Goal: Task Accomplishment & Management: Manage account settings

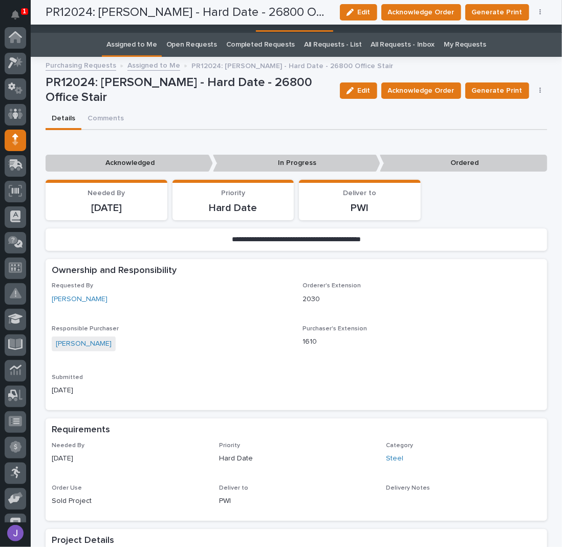
scroll to position [93, 0]
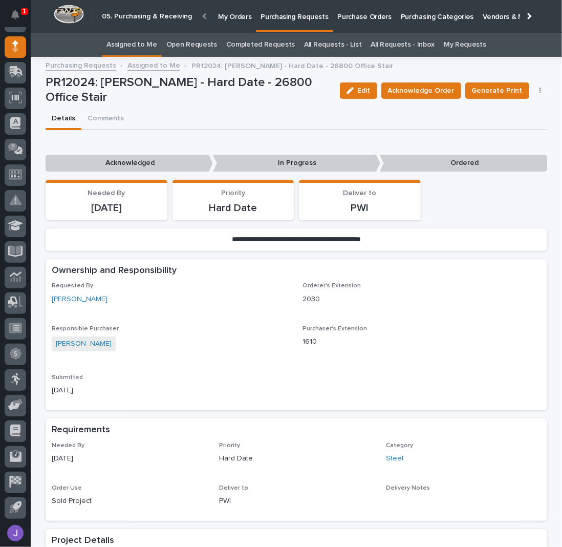
click at [342, 37] on link "All Requests - List" at bounding box center [332, 45] width 57 height 24
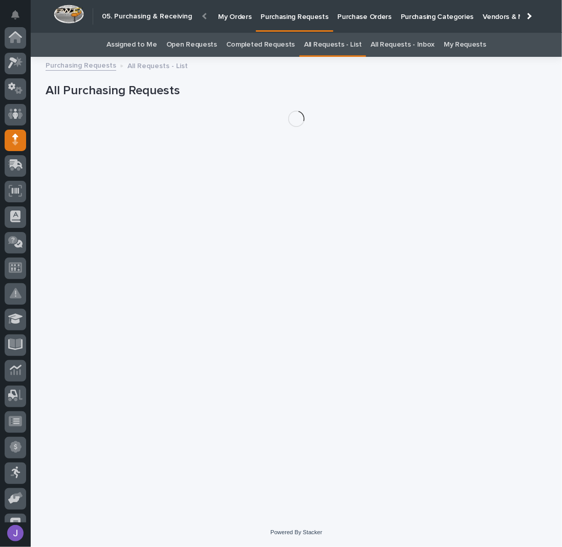
scroll to position [93, 0]
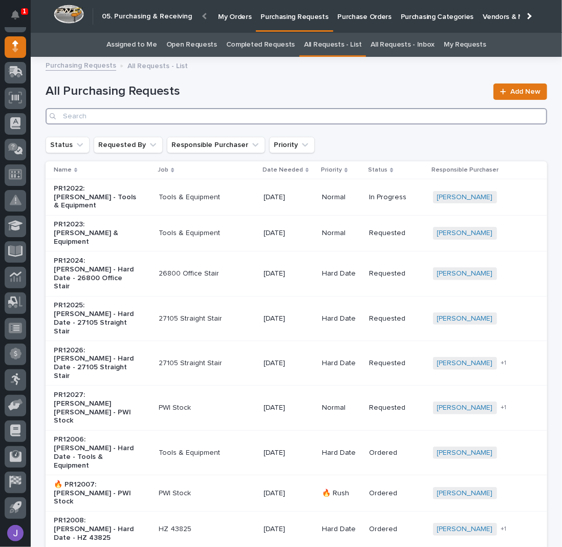
click at [186, 117] on input "Search" at bounding box center [297, 116] width 502 height 16
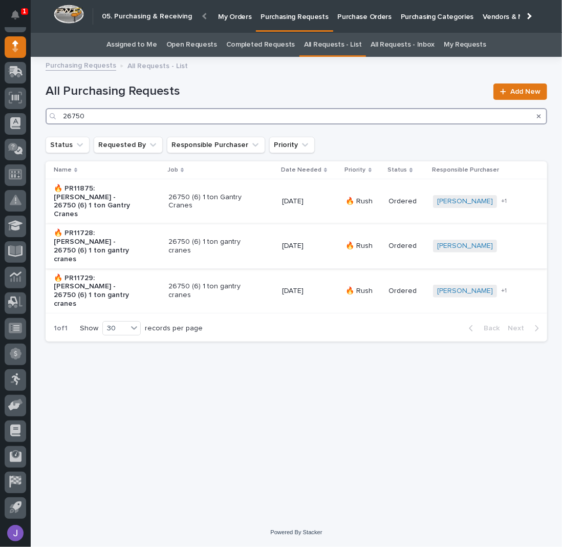
type input "26750"
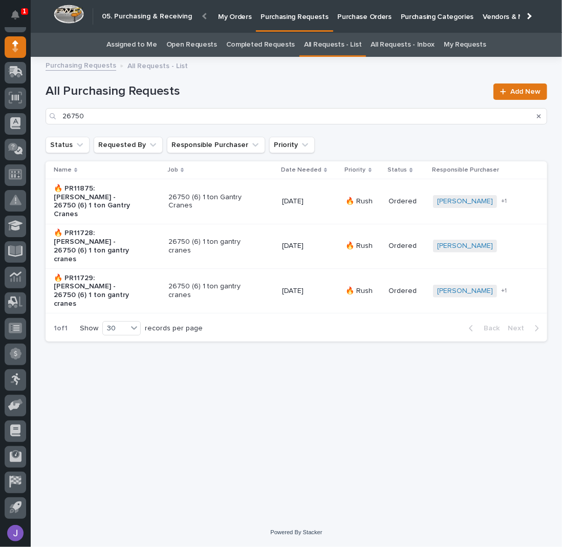
click at [133, 230] on p "🔥 PR11728: [PERSON_NAME] - 26750 (6) 1 ton gantry cranes" at bounding box center [97, 246] width 86 height 34
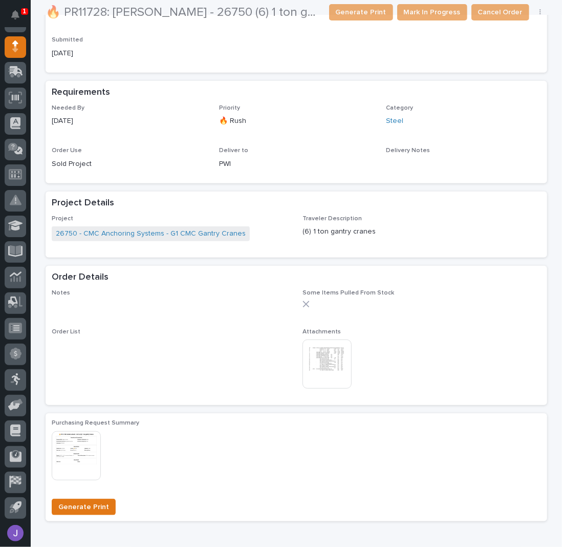
scroll to position [273, 0]
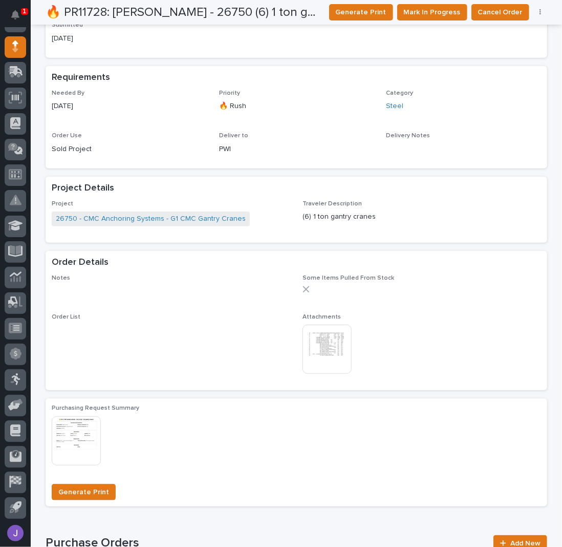
click at [331, 340] on img at bounding box center [327, 349] width 49 height 49
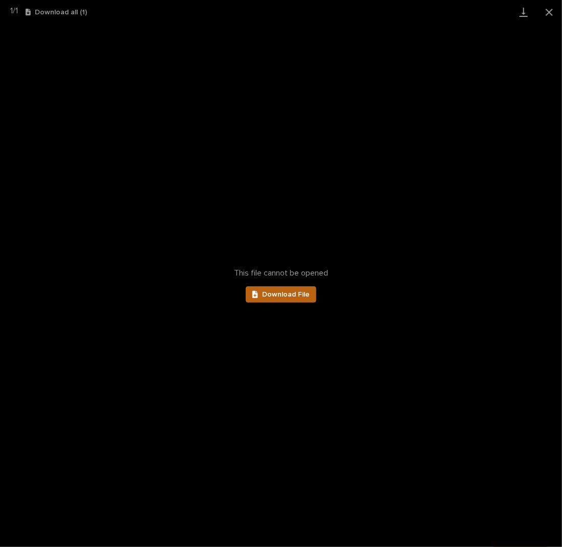
click at [306, 291] on span "Download File" at bounding box center [286, 294] width 48 height 7
click at [546, 11] on button "Close gallery" at bounding box center [550, 12] width 26 height 24
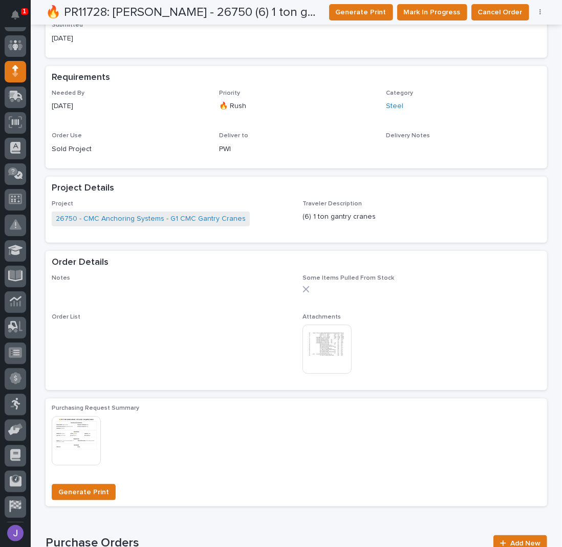
scroll to position [0, 0]
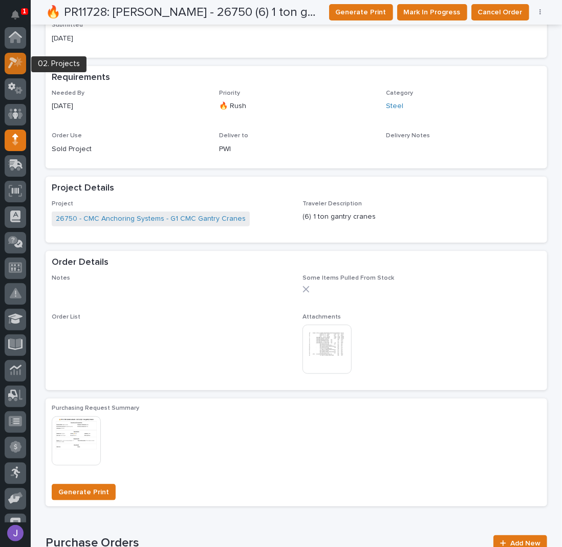
click at [19, 68] on icon at bounding box center [15, 63] width 15 height 12
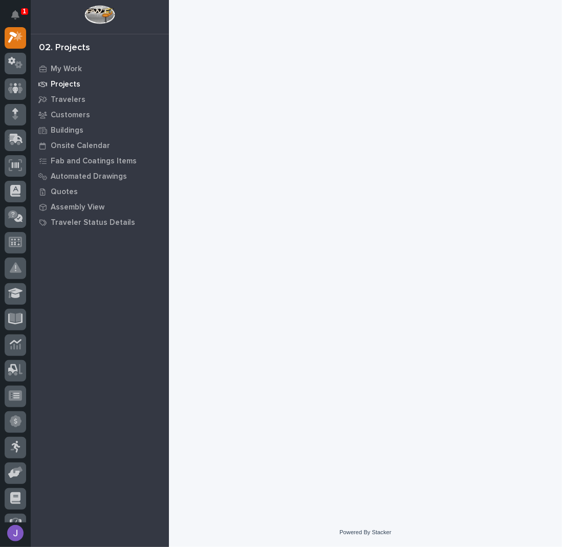
click at [74, 85] on p "Projects" at bounding box center [66, 84] width 30 height 9
click at [75, 82] on p "Projects" at bounding box center [66, 84] width 30 height 9
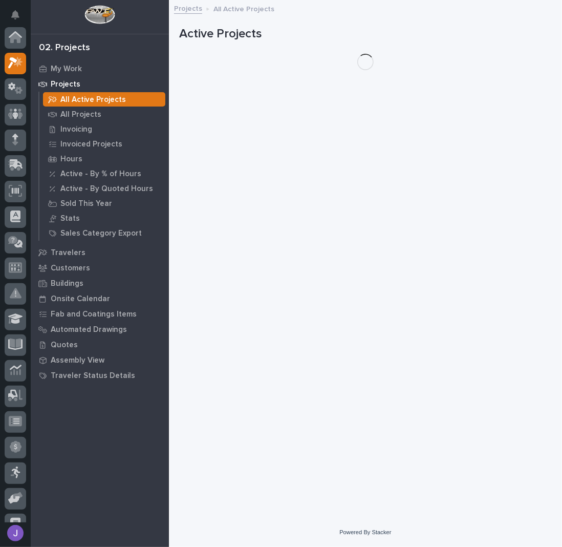
scroll to position [26, 0]
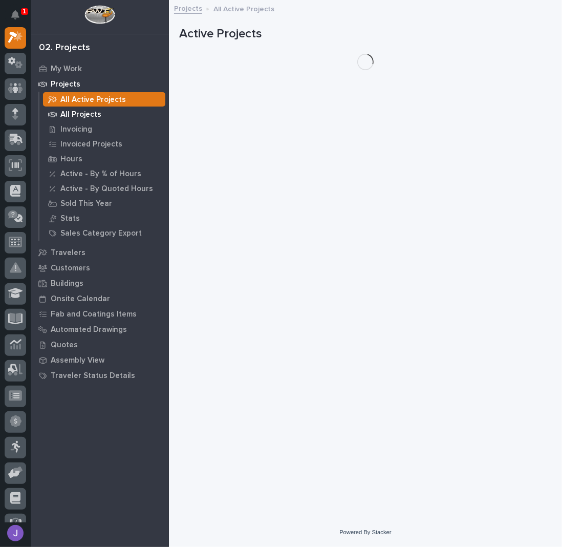
click at [78, 115] on p "All Projects" at bounding box center [80, 114] width 41 height 9
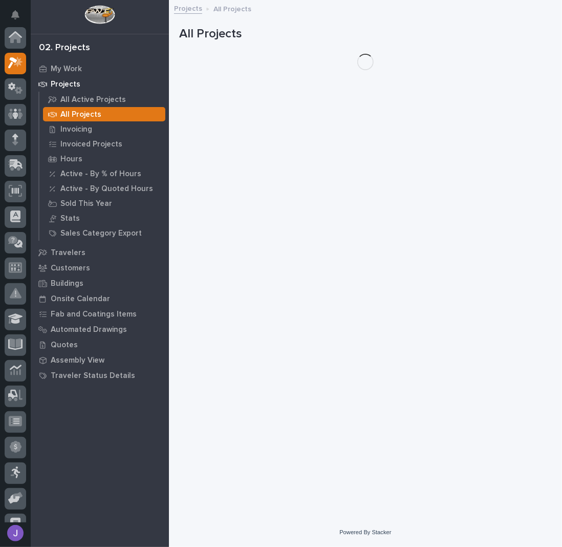
scroll to position [26, 0]
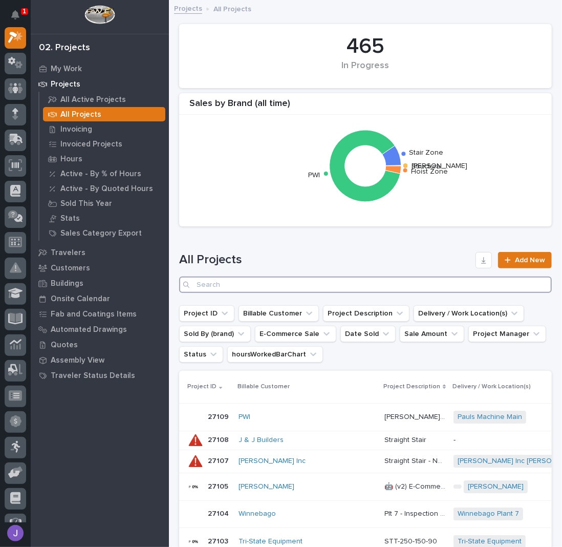
click at [248, 282] on input "Search" at bounding box center [365, 285] width 373 height 16
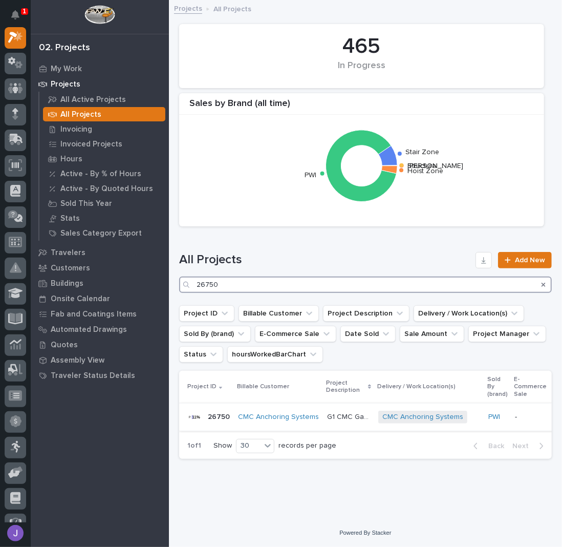
type input "26750"
click at [332, 414] on p "G1 CMC Gantry Cranes" at bounding box center [349, 416] width 45 height 11
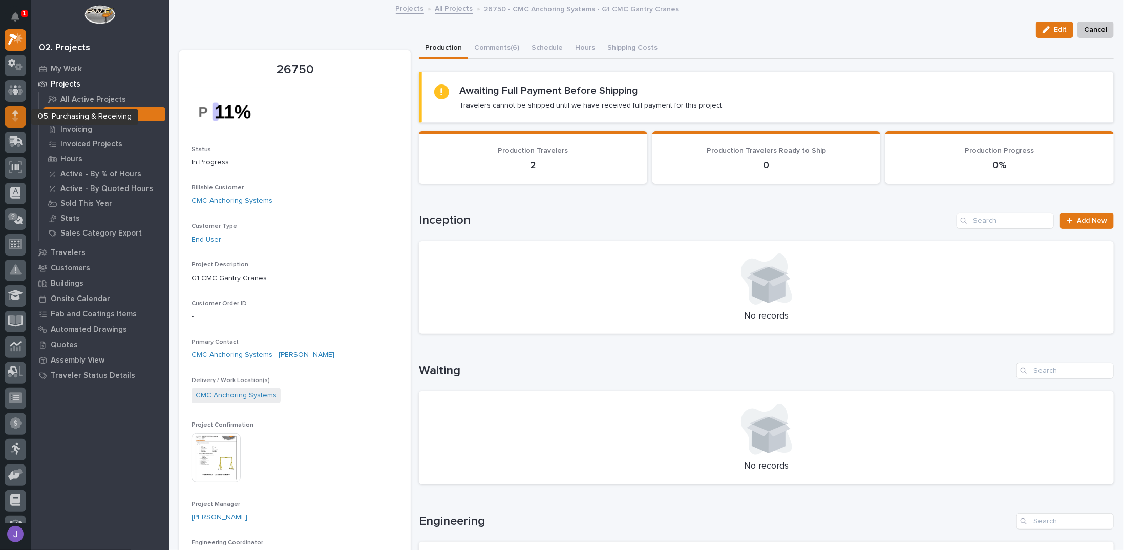
click at [15, 118] on icon at bounding box center [15, 119] width 6 height 6
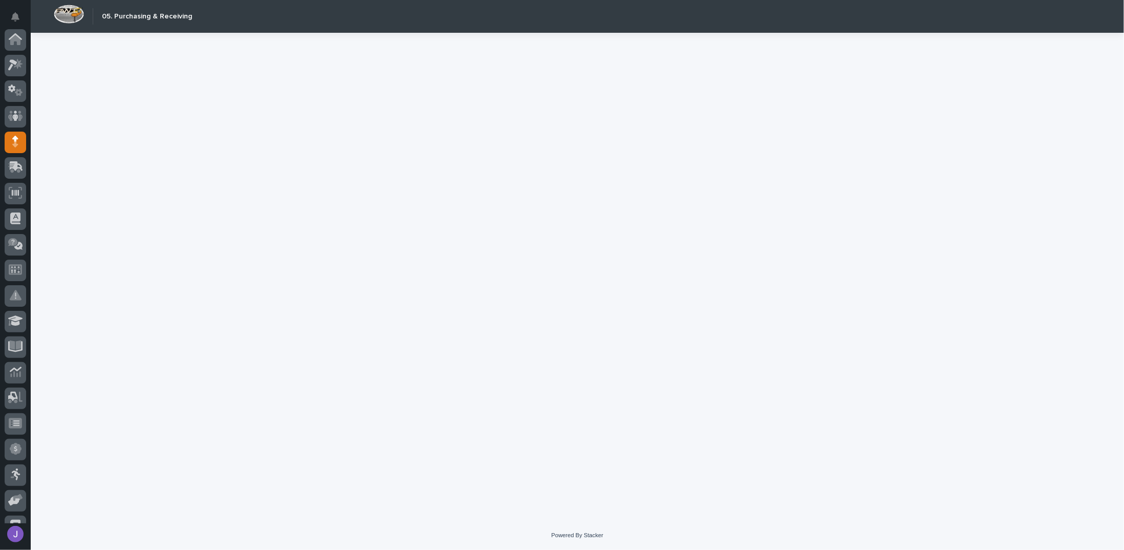
scroll to position [94, 0]
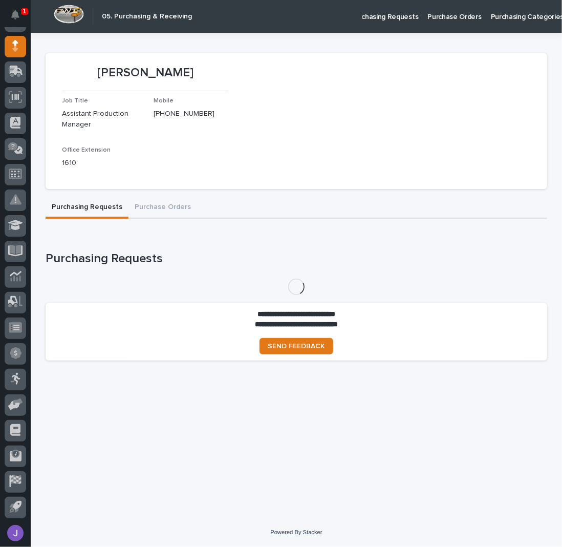
scroll to position [93, 0]
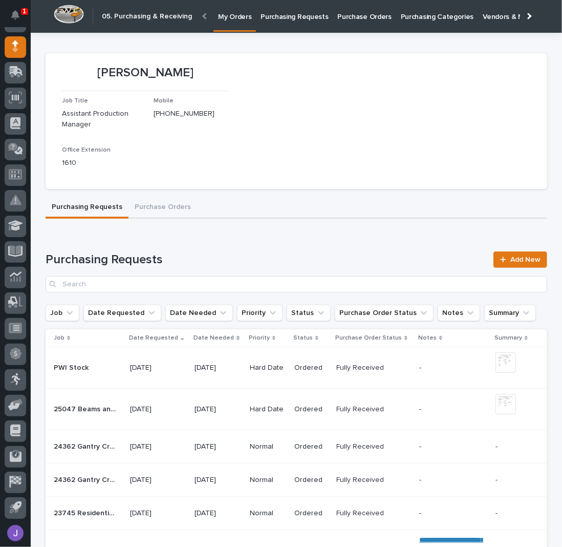
click at [239, 161] on section "[PERSON_NAME] Job Title Assistant Production Manager Mobile [PHONE_NUMBER] Offi…" at bounding box center [297, 121] width 502 height 136
click at [300, 13] on p "Purchasing Requests" at bounding box center [295, 11] width 68 height 22
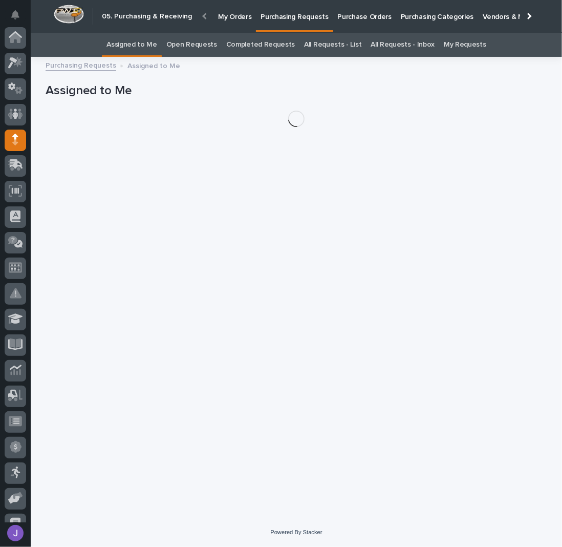
scroll to position [93, 0]
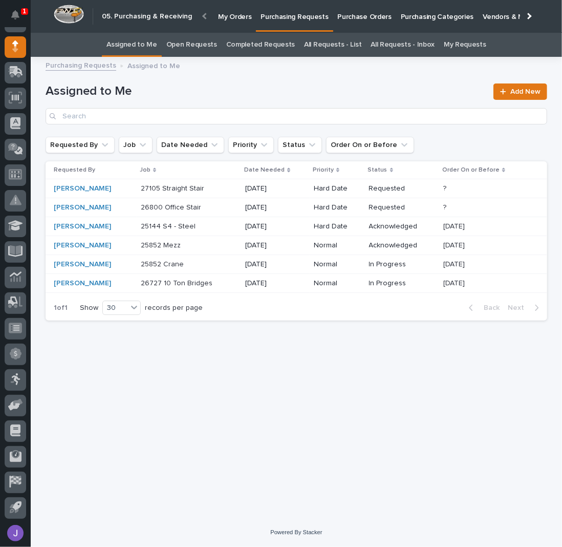
click at [204, 226] on p at bounding box center [184, 226] width 86 height 9
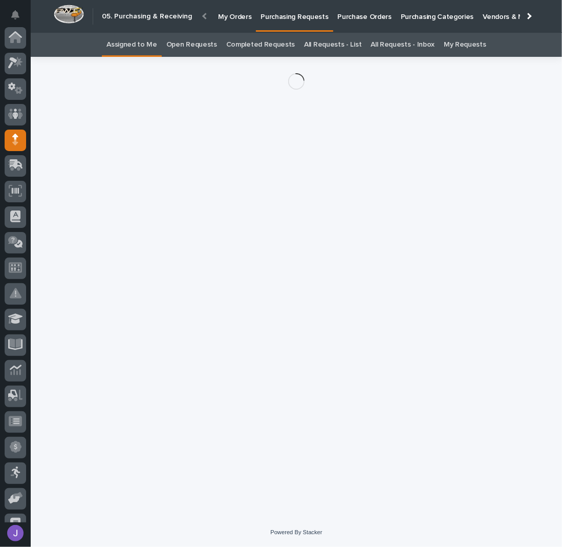
scroll to position [93, 0]
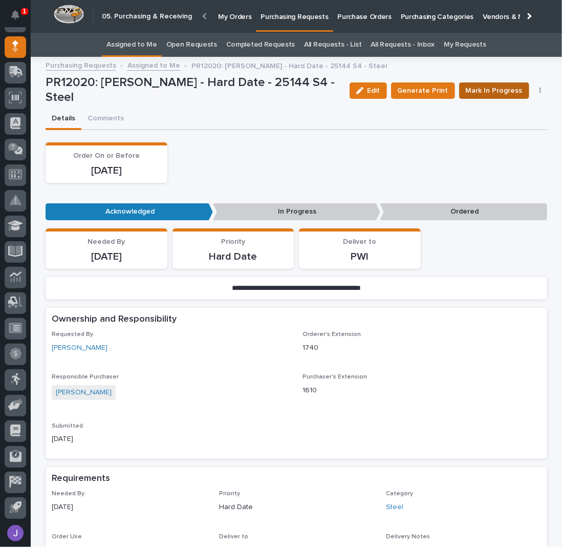
click at [466, 91] on span "Mark In Progress" at bounding box center [494, 90] width 57 height 12
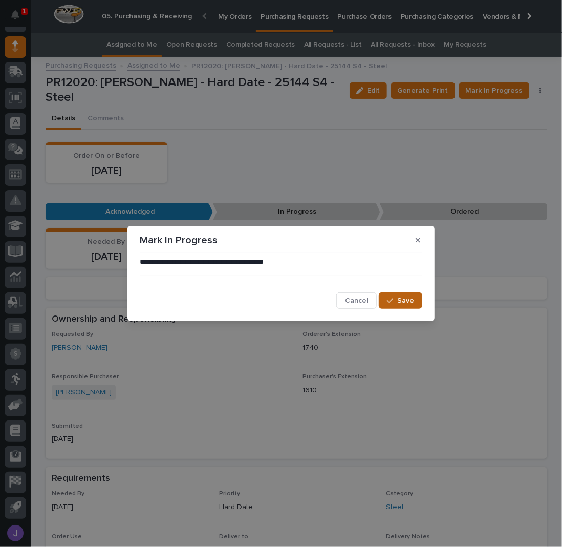
click at [400, 305] on button "Save" at bounding box center [401, 300] width 44 height 16
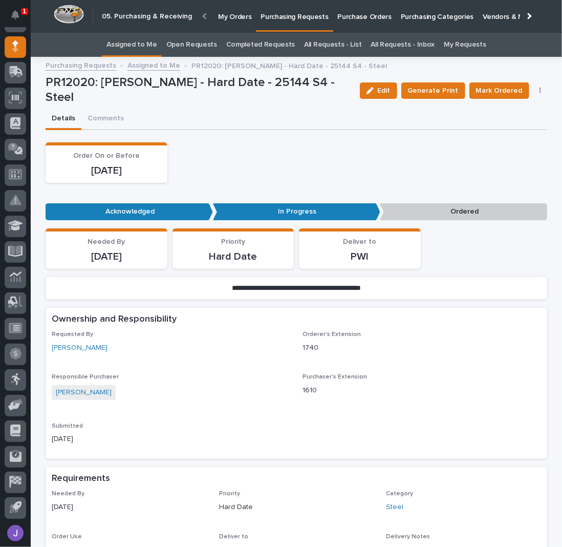
click at [149, 48] on link "Assigned to Me" at bounding box center [132, 45] width 51 height 24
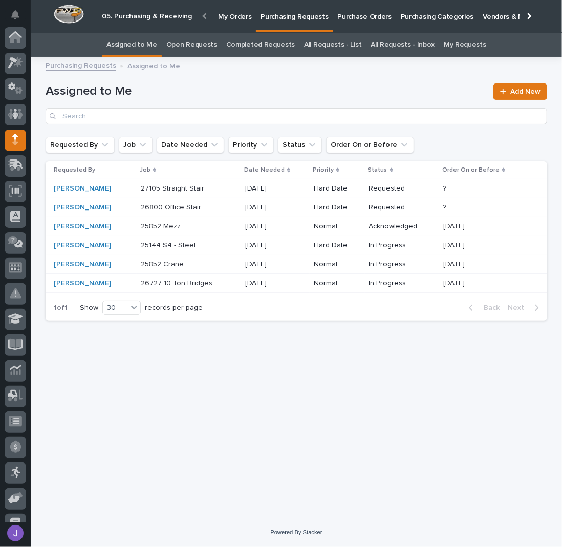
scroll to position [93, 0]
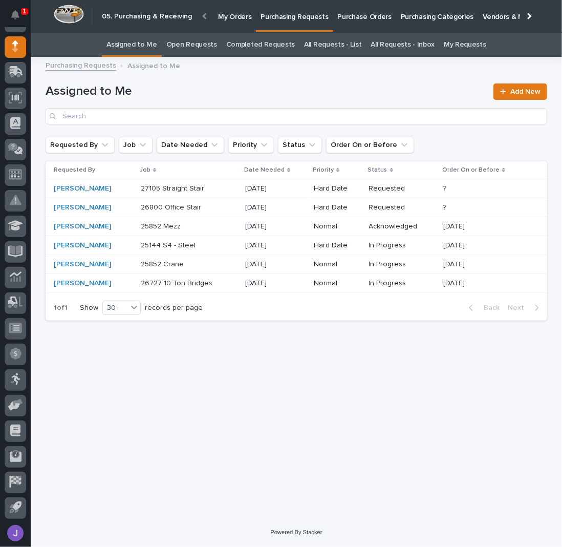
click at [382, 229] on p "Acknowledged" at bounding box center [402, 226] width 66 height 9
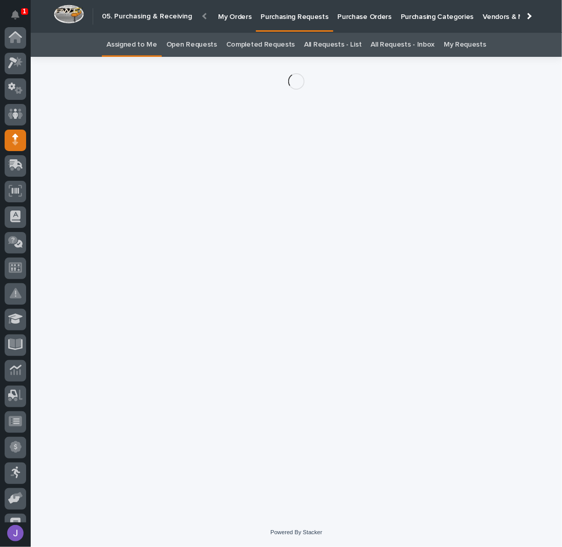
scroll to position [93, 0]
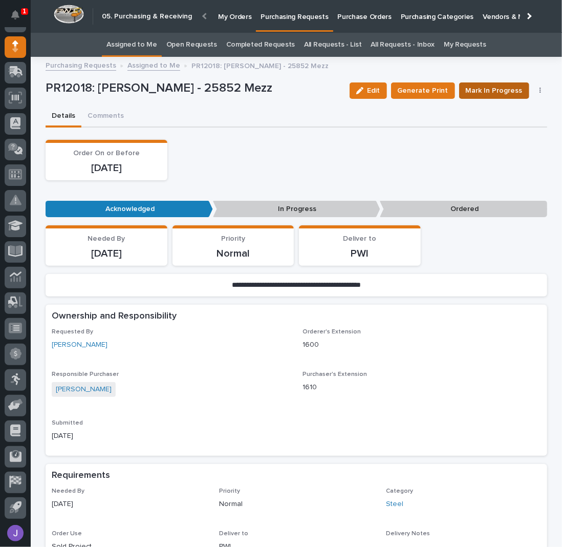
click at [508, 87] on span "Mark In Progress" at bounding box center [494, 90] width 57 height 12
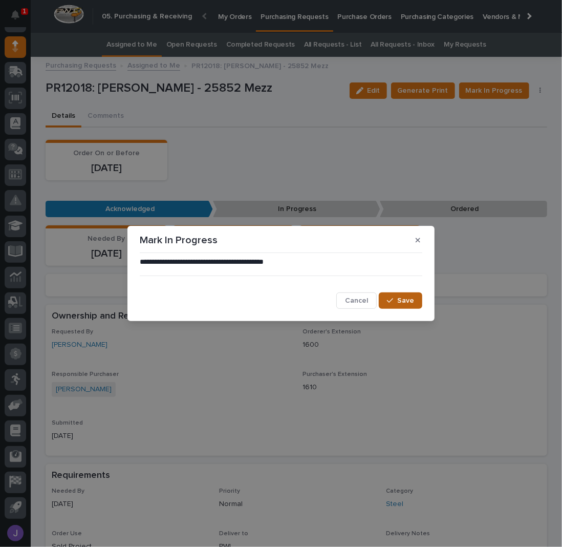
click at [401, 301] on span "Save" at bounding box center [405, 300] width 17 height 9
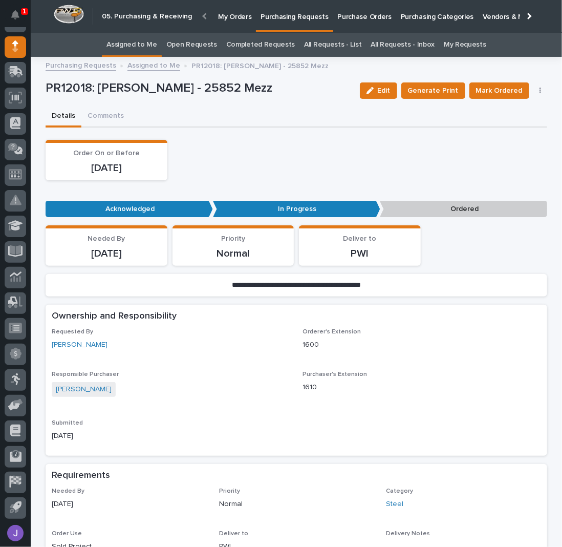
click at [157, 45] on link "Assigned to Me" at bounding box center [132, 45] width 51 height 24
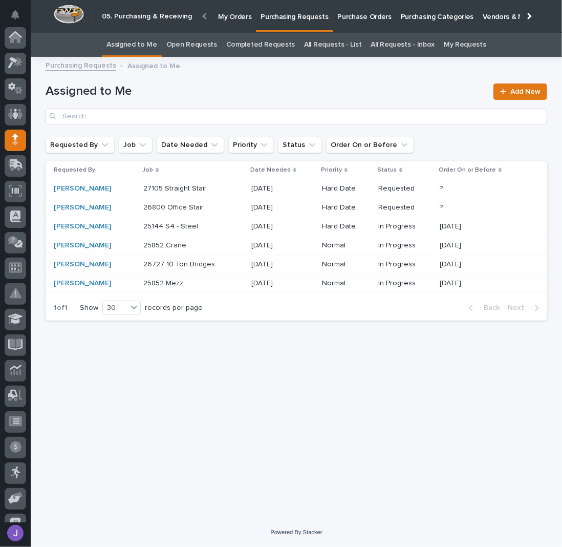
scroll to position [93, 0]
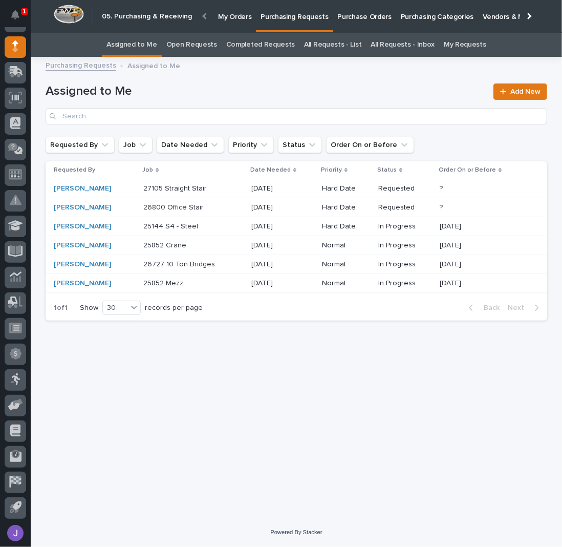
click at [216, 205] on p at bounding box center [186, 207] width 86 height 9
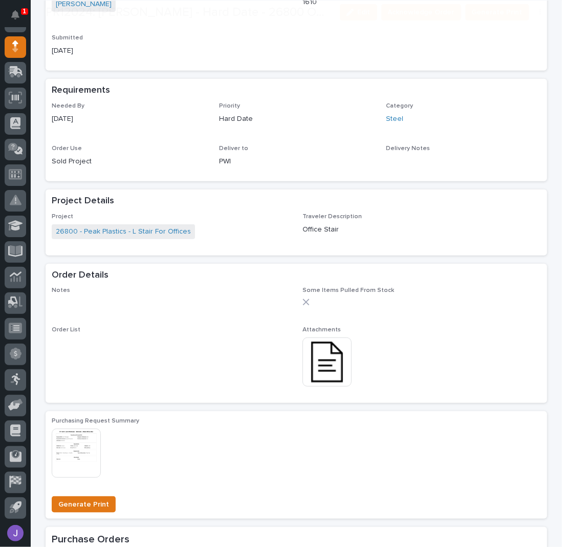
scroll to position [341, 0]
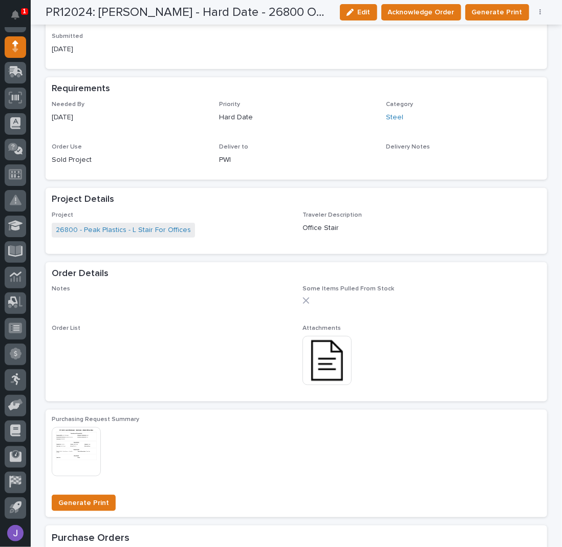
click at [330, 355] on img at bounding box center [327, 360] width 49 height 49
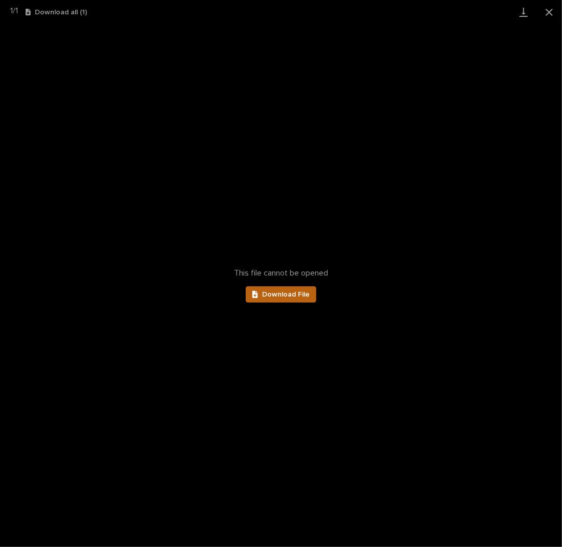
click at [300, 295] on span "Download File" at bounding box center [286, 294] width 48 height 7
click at [555, 10] on button "Close gallery" at bounding box center [550, 12] width 26 height 24
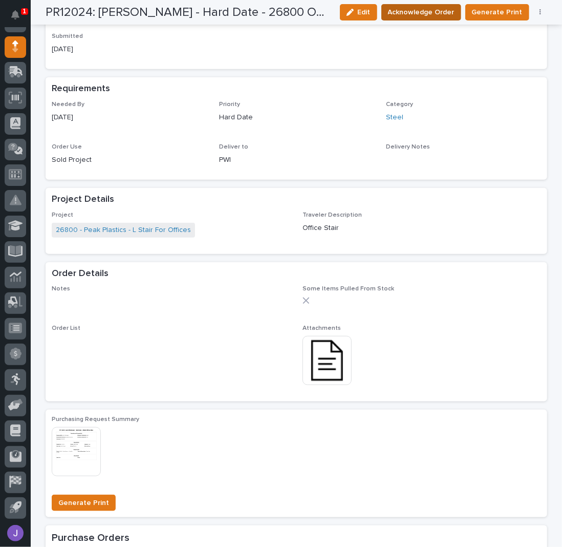
click at [444, 11] on span "Acknowledge Order" at bounding box center [421, 12] width 67 height 12
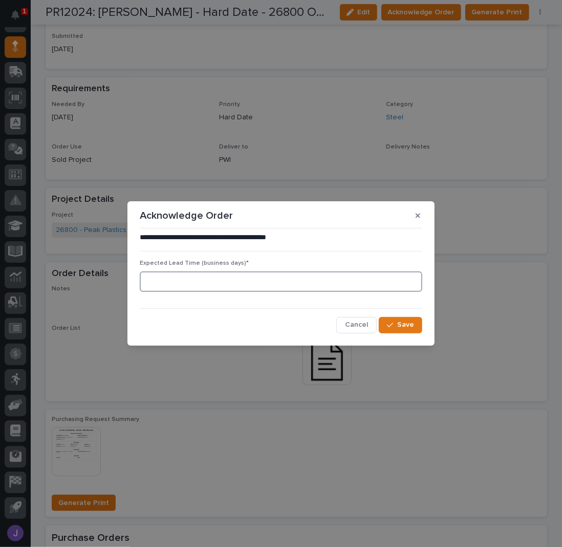
click at [280, 273] on input at bounding box center [281, 281] width 283 height 20
type input "0"
click at [415, 325] on button "Save" at bounding box center [401, 325] width 44 height 16
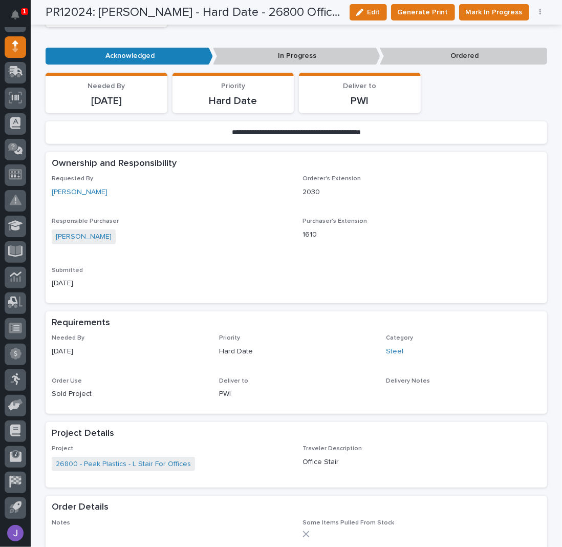
scroll to position [0, 0]
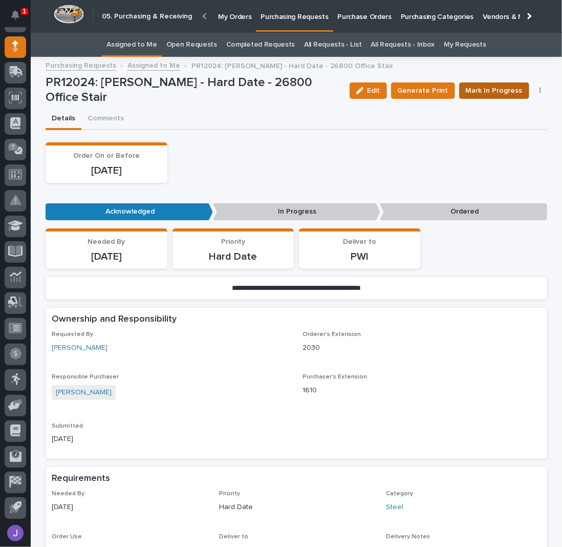
click at [483, 89] on span "Mark In Progress" at bounding box center [494, 90] width 57 height 12
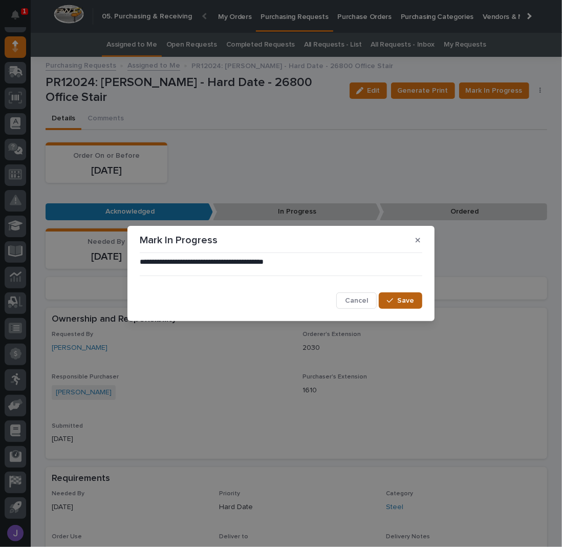
click at [406, 296] on span "Save" at bounding box center [405, 300] width 17 height 9
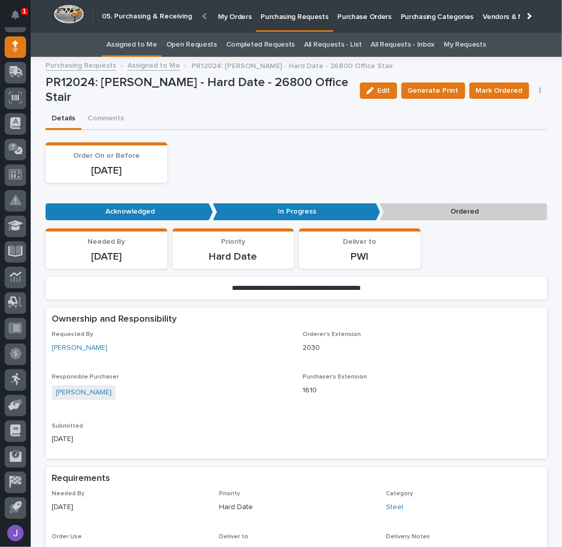
click at [156, 47] on link "Assigned to Me" at bounding box center [132, 45] width 51 height 24
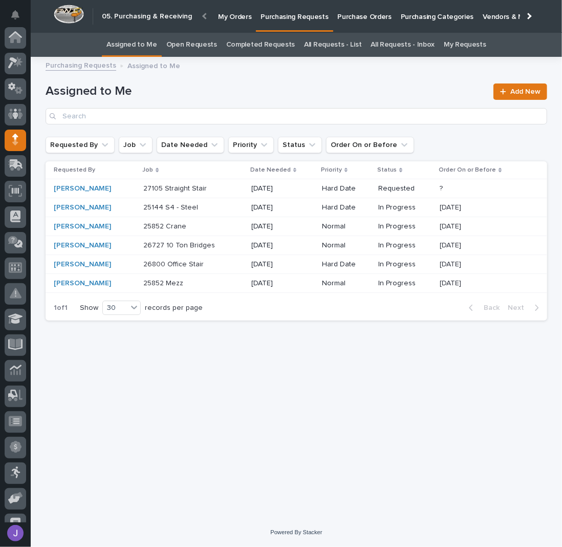
scroll to position [93, 0]
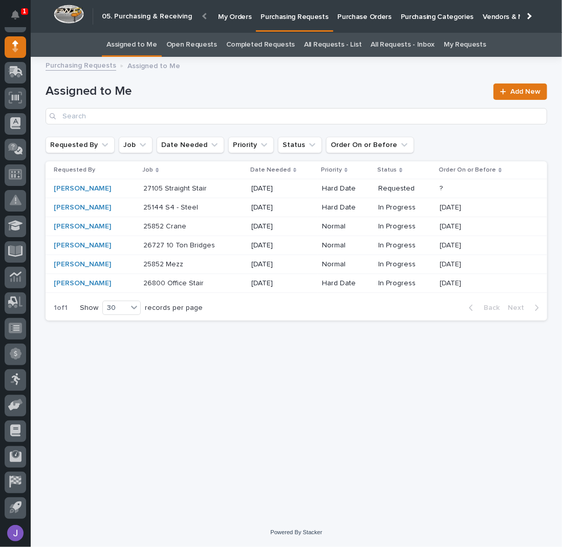
click at [216, 192] on p at bounding box center [186, 188] width 86 height 9
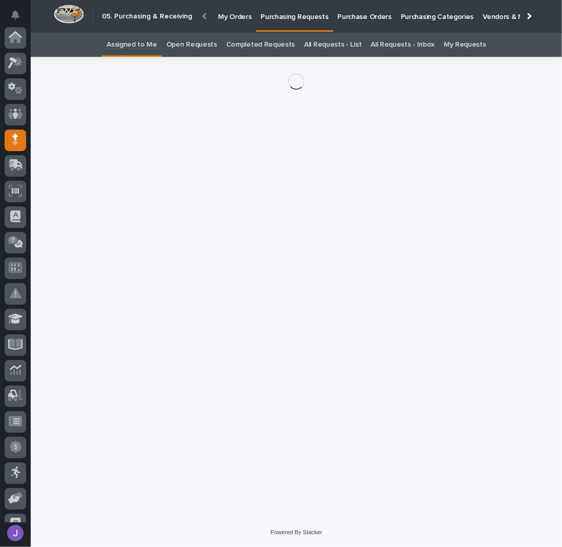
scroll to position [93, 0]
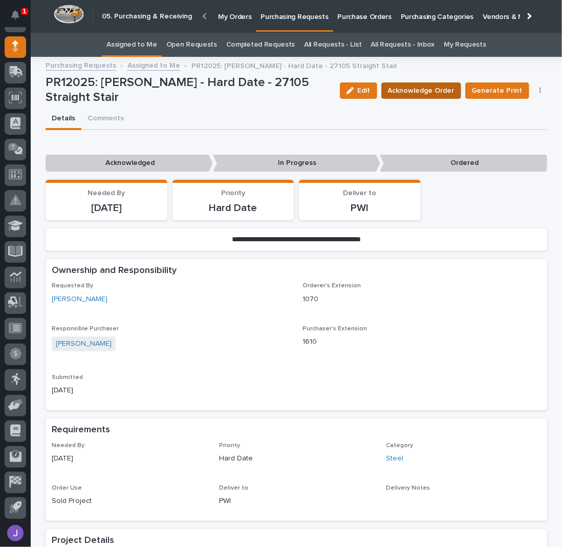
click at [425, 95] on span "Acknowledge Order" at bounding box center [421, 90] width 67 height 12
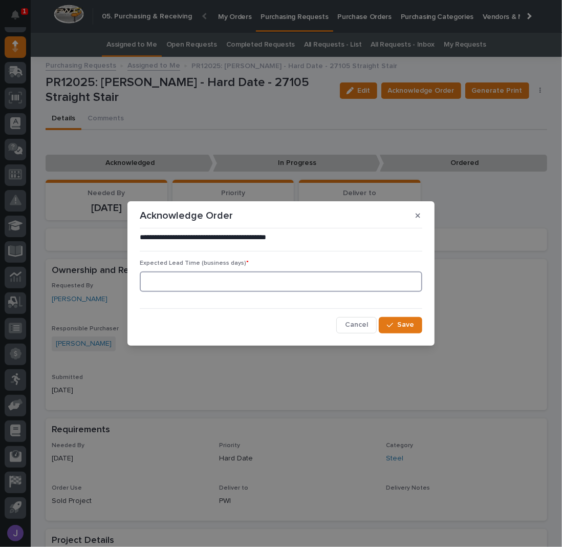
click at [194, 291] on input at bounding box center [281, 281] width 283 height 20
type input "0"
click at [388, 323] on icon "button" at bounding box center [390, 325] width 6 height 7
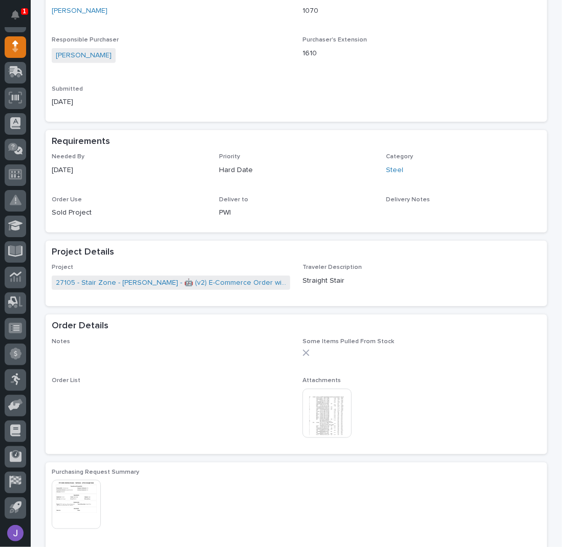
scroll to position [398, 0]
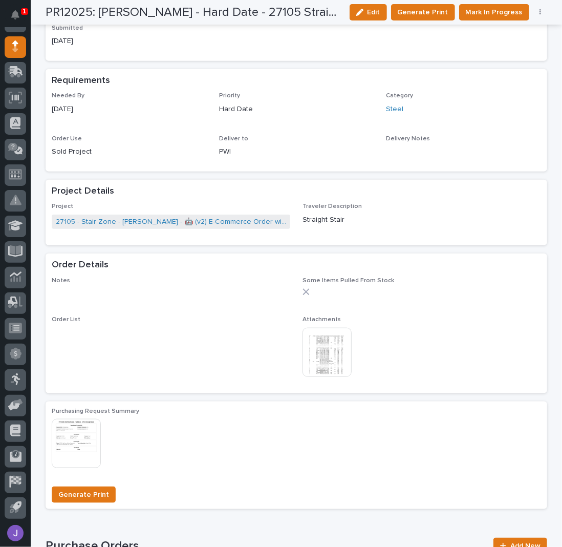
click at [308, 368] on img at bounding box center [327, 352] width 49 height 49
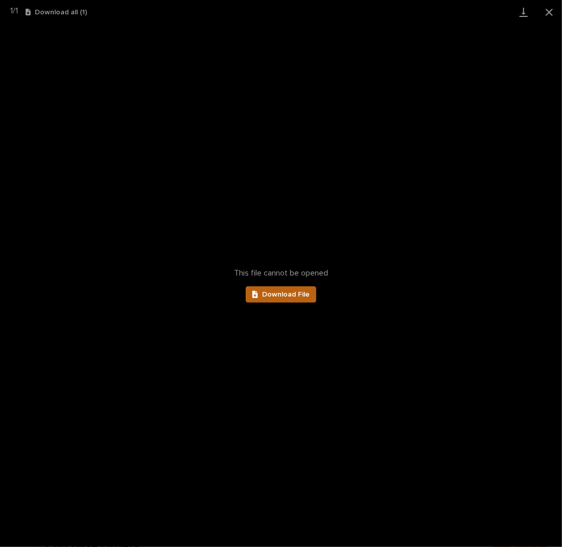
click at [285, 293] on span "Download File" at bounding box center [286, 294] width 48 height 7
click at [545, 16] on button "Close gallery" at bounding box center [550, 12] width 26 height 24
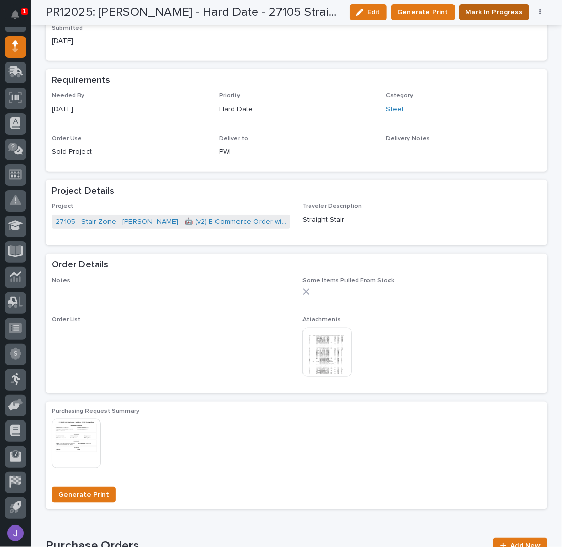
click at [481, 8] on span "Mark In Progress" at bounding box center [494, 12] width 57 height 12
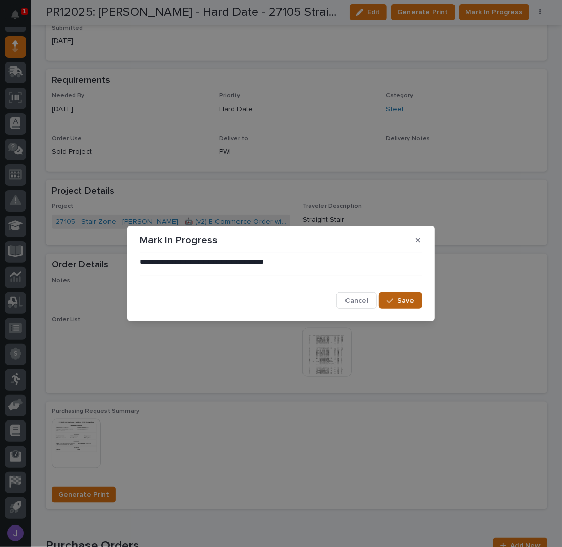
click at [398, 300] on span "Save" at bounding box center [405, 300] width 17 height 9
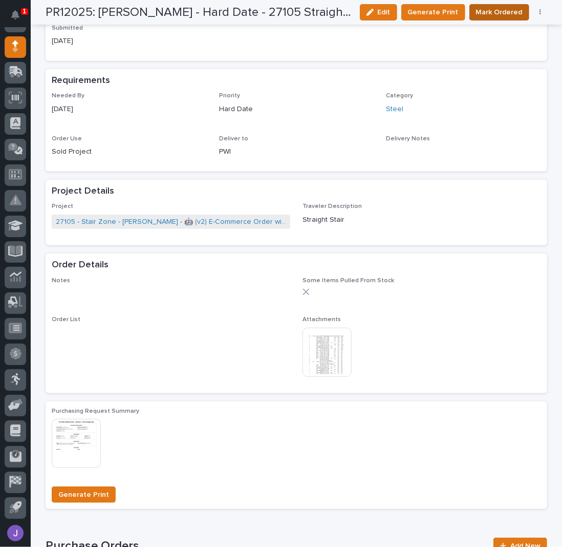
click at [502, 9] on span "Mark Ordered" at bounding box center [499, 12] width 47 height 12
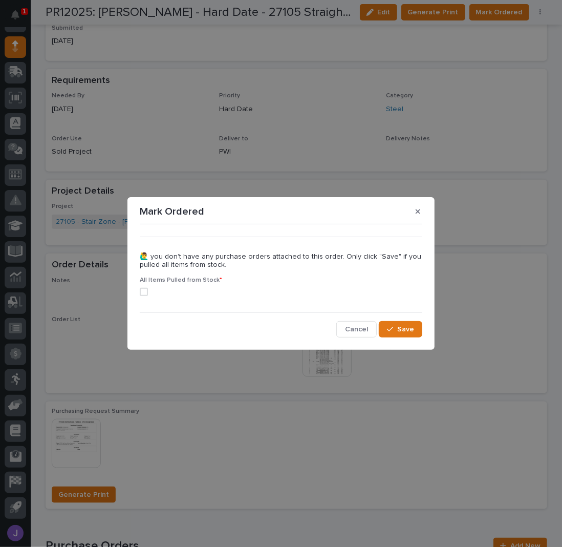
click at [141, 297] on div "All Items Pulled from Stock *" at bounding box center [281, 291] width 283 height 28
click at [144, 297] on div "All Items Pulled from Stock *" at bounding box center [281, 291] width 283 height 28
click at [146, 295] on span at bounding box center [144, 292] width 8 height 8
click at [393, 326] on icon "button" at bounding box center [390, 329] width 6 height 7
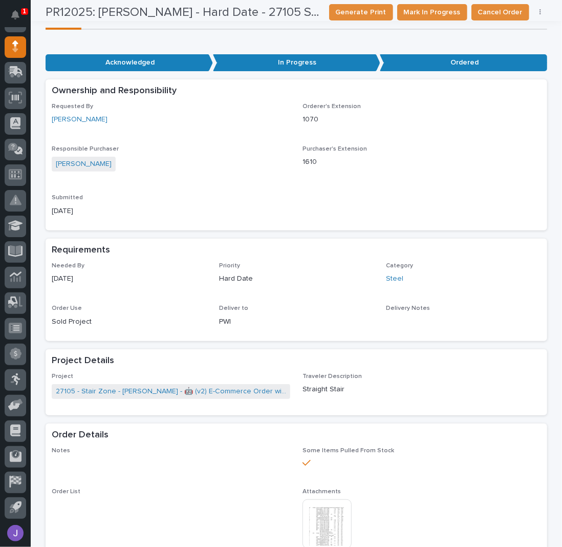
scroll to position [0, 0]
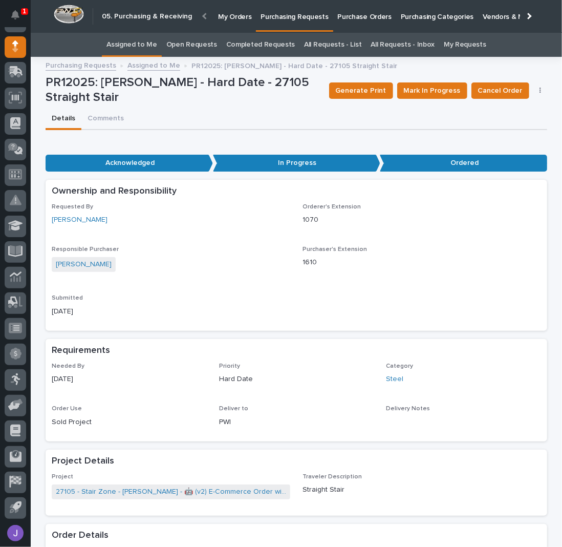
click at [154, 45] on link "Assigned to Me" at bounding box center [132, 45] width 51 height 24
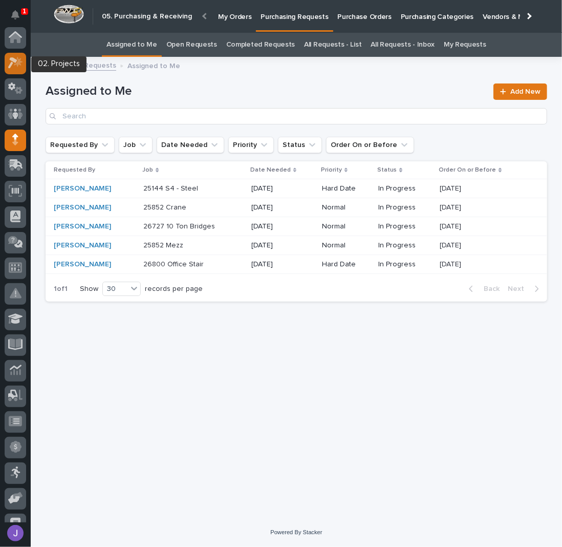
click at [20, 55] on div at bounding box center [16, 64] width 22 height 22
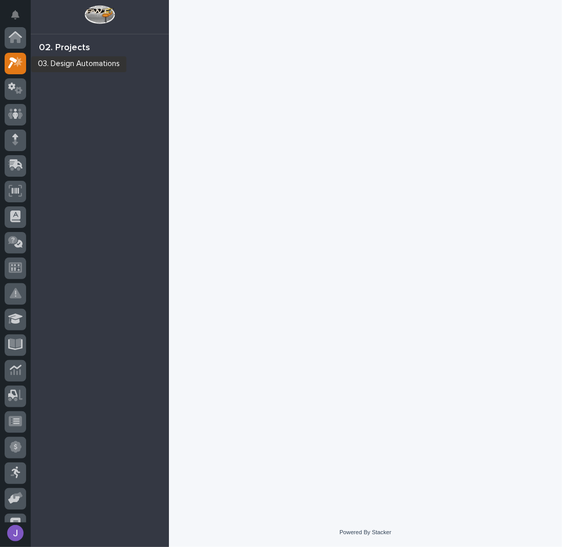
scroll to position [26, 0]
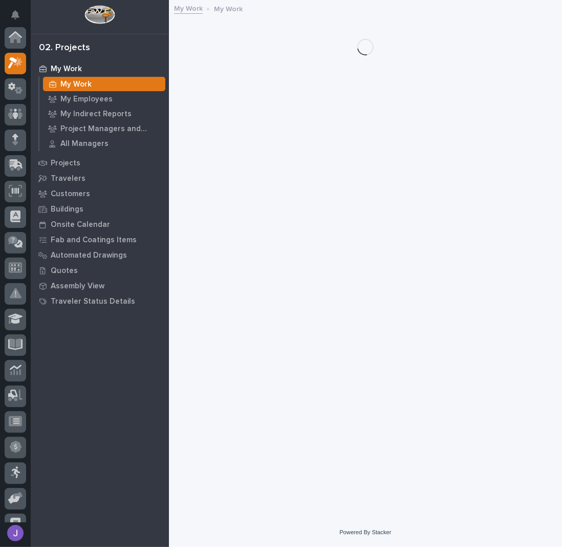
scroll to position [26, 0]
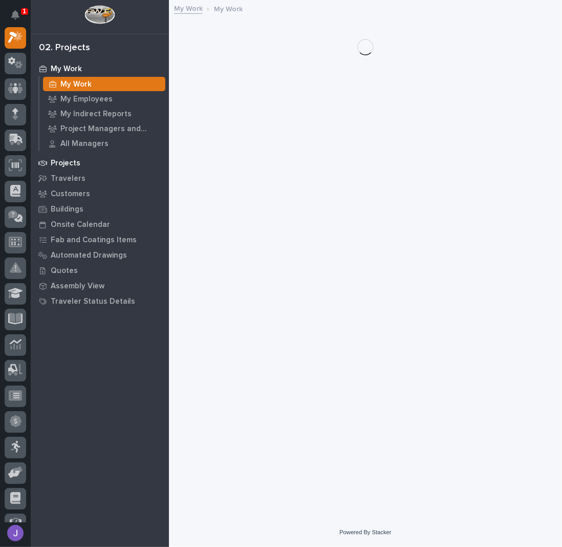
click at [65, 165] on p "Projects" at bounding box center [66, 163] width 30 height 9
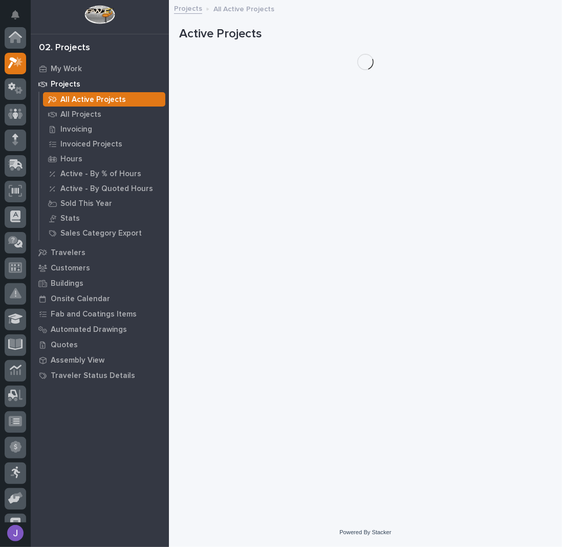
scroll to position [26, 0]
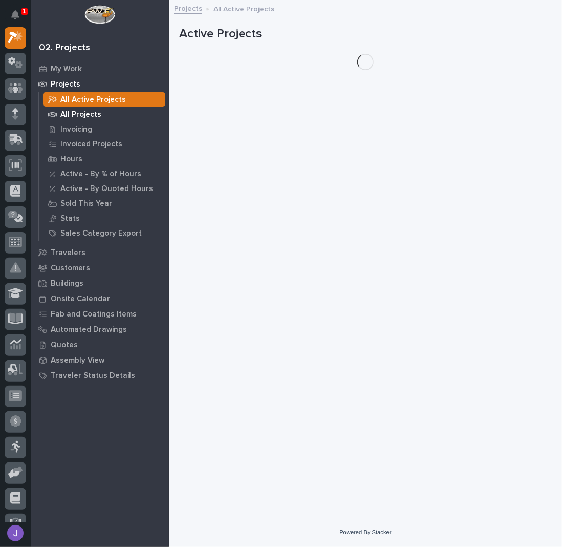
click at [75, 113] on p "All Projects" at bounding box center [80, 114] width 41 height 9
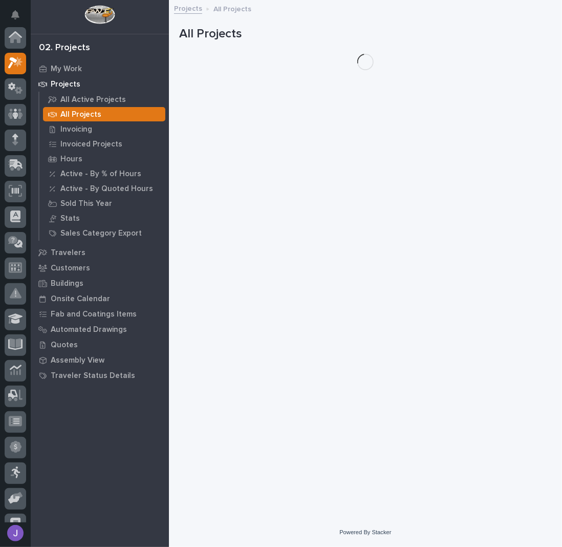
scroll to position [26, 0]
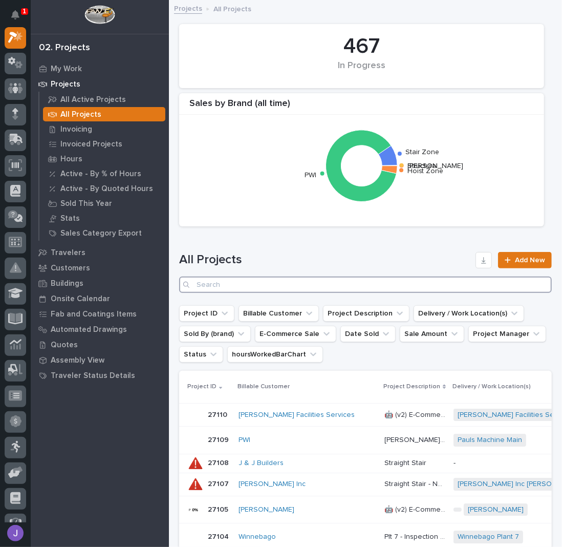
click at [248, 285] on input "Search" at bounding box center [365, 285] width 373 height 16
click at [273, 285] on input "Search" at bounding box center [365, 285] width 373 height 16
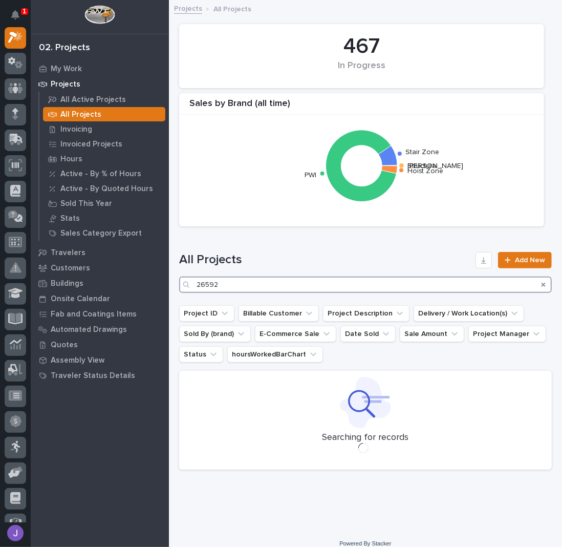
type input "26592"
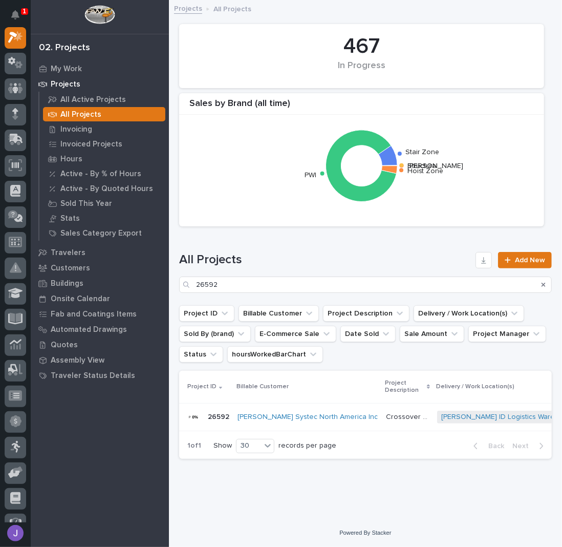
click at [386, 419] on p "Crossover Project" at bounding box center [408, 416] width 45 height 11
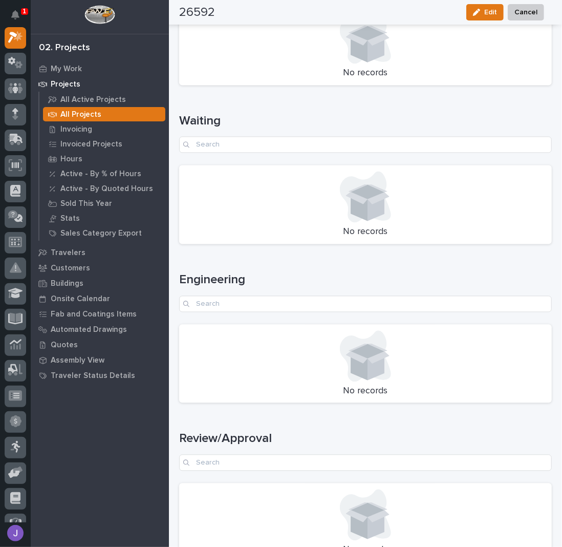
scroll to position [1229, 0]
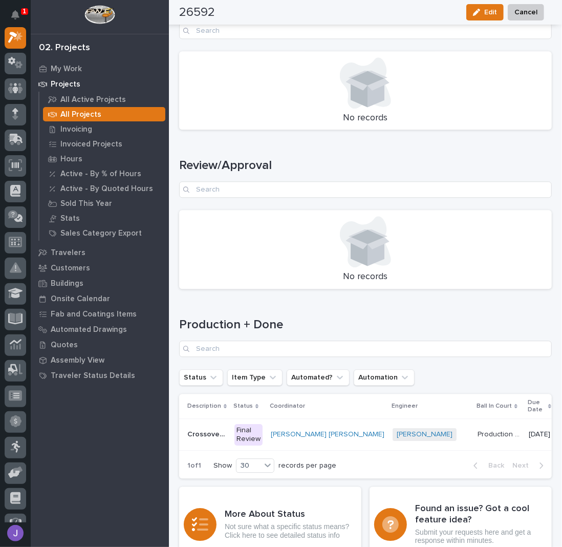
click at [250, 424] on div "Final Review" at bounding box center [249, 435] width 28 height 22
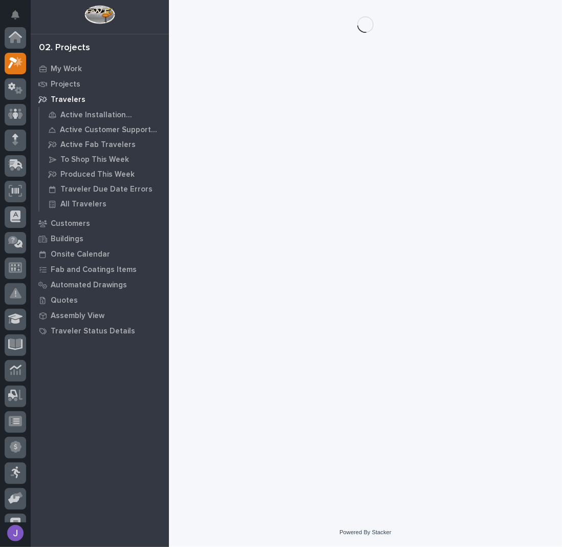
scroll to position [26, 0]
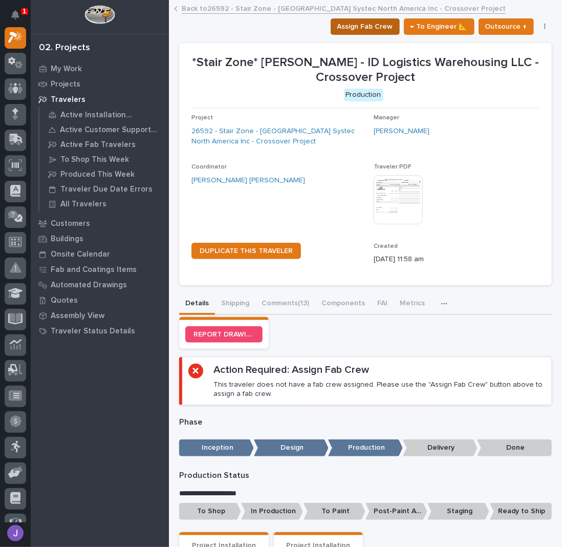
click at [351, 29] on span "Assign Fab Crew" at bounding box center [365, 26] width 56 height 12
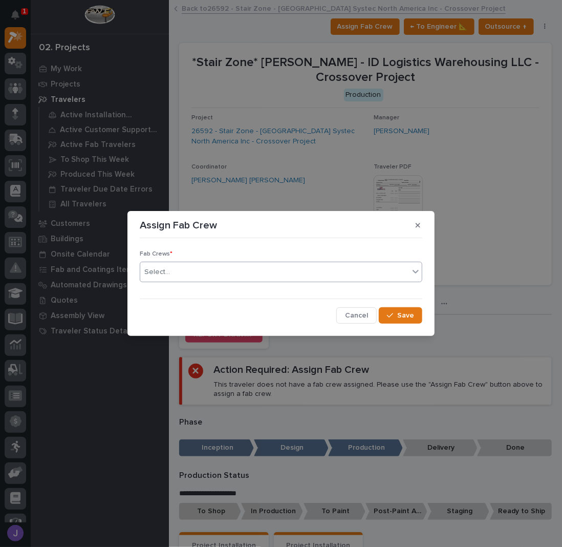
click at [230, 271] on div "Select..." at bounding box center [274, 272] width 269 height 17
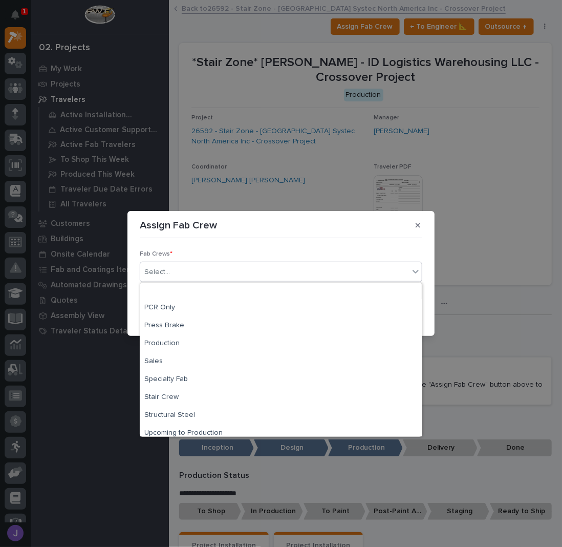
scroll to position [241, 0]
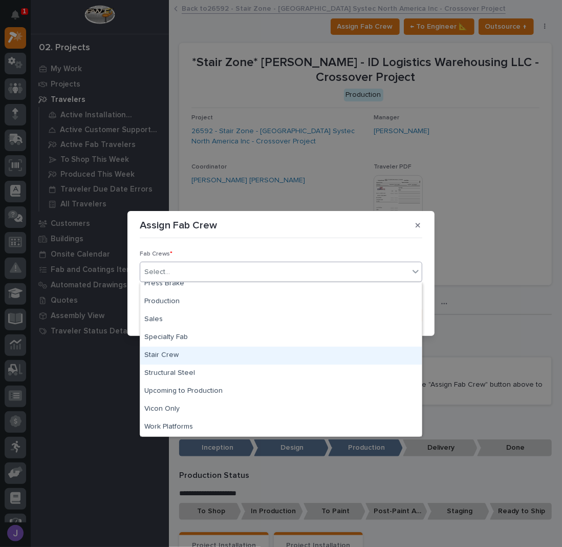
click at [185, 357] on div "Stair Crew" at bounding box center [281, 356] width 282 height 18
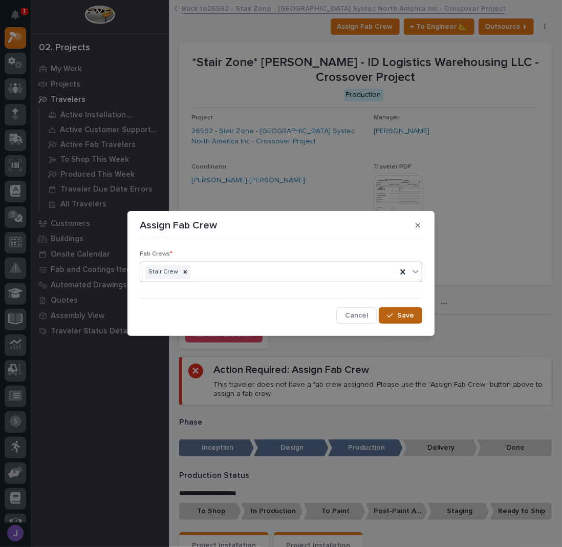
click at [395, 314] on div "button" at bounding box center [392, 315] width 10 height 7
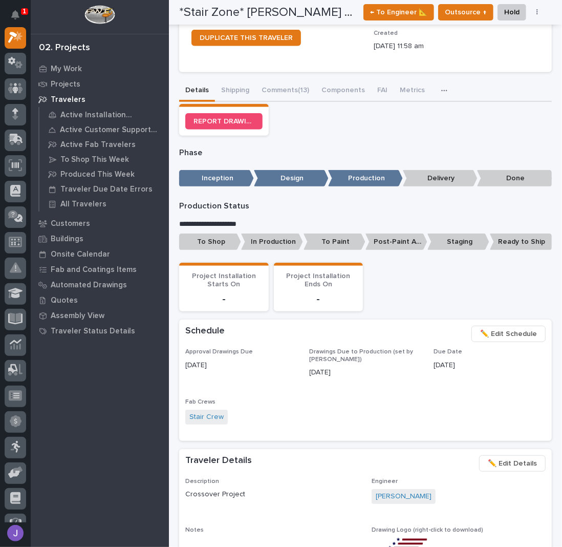
scroll to position [0, 0]
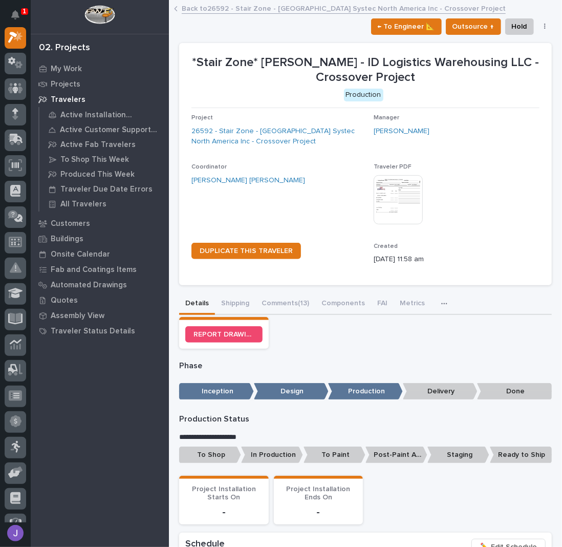
click at [220, 7] on link "Back to 26592 - Stair Zone - [PERSON_NAME] Systec North America Inc - Crossover…" at bounding box center [344, 8] width 324 height 12
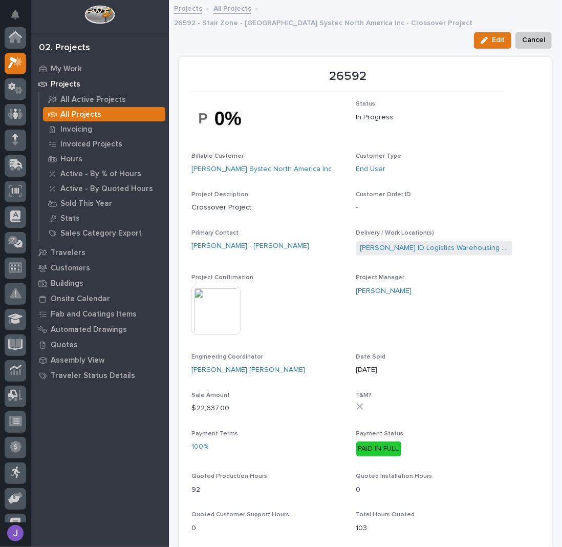
scroll to position [26, 0]
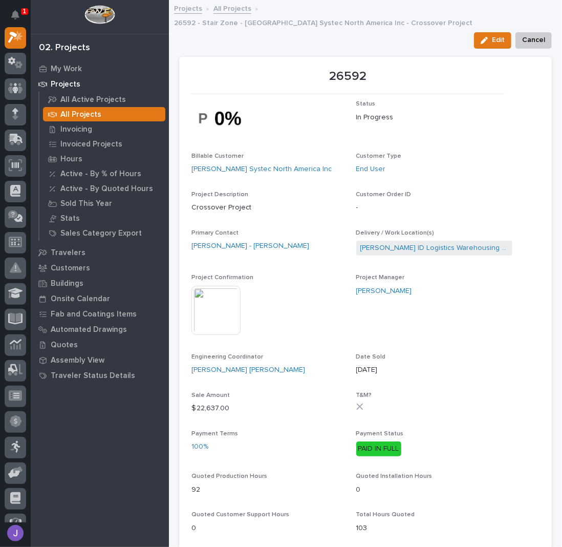
click at [227, 286] on img at bounding box center [216, 310] width 49 height 49
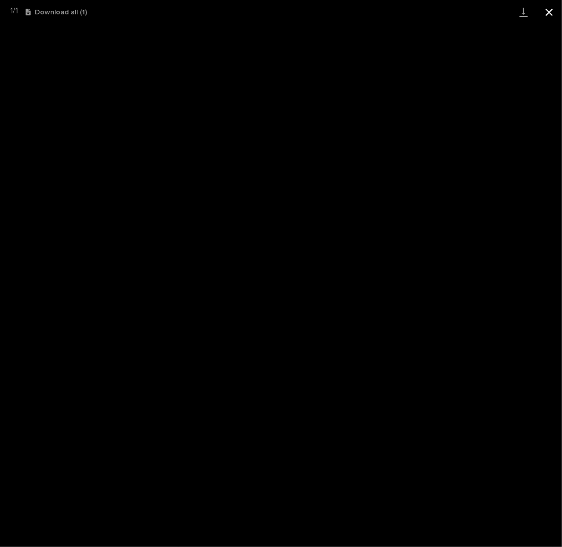
click at [551, 15] on button "Close gallery" at bounding box center [550, 12] width 26 height 24
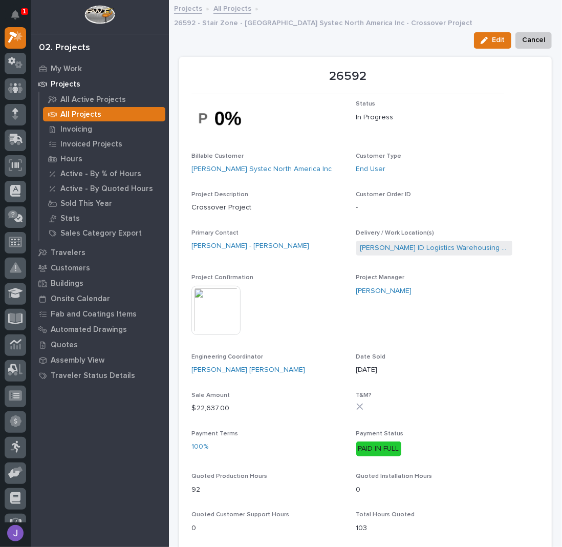
click at [245, 10] on link "All Projects" at bounding box center [233, 8] width 38 height 12
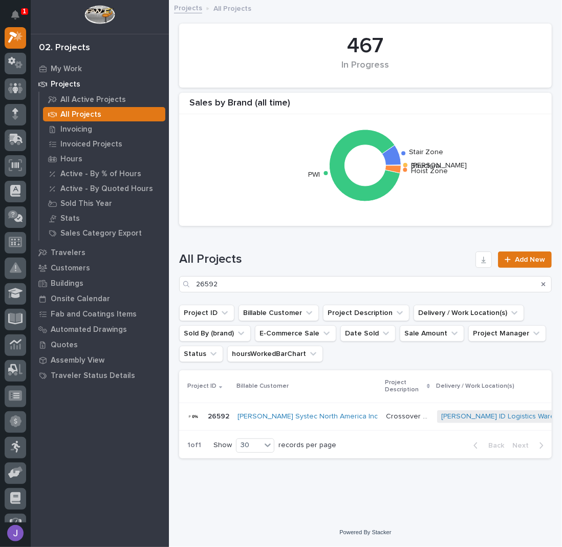
scroll to position [8, 0]
drag, startPoint x: 179, startPoint y: 281, endPoint x: 147, endPoint y: 278, distance: 31.9
click at [169, 280] on div "1 My Settings Log Out 02. Projects My Work Projects All Active Projects All Pro…" at bounding box center [365, 272] width 393 height 547
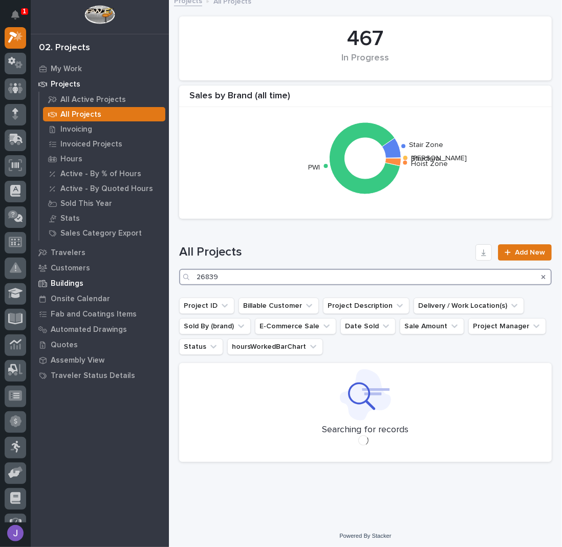
type input "26839"
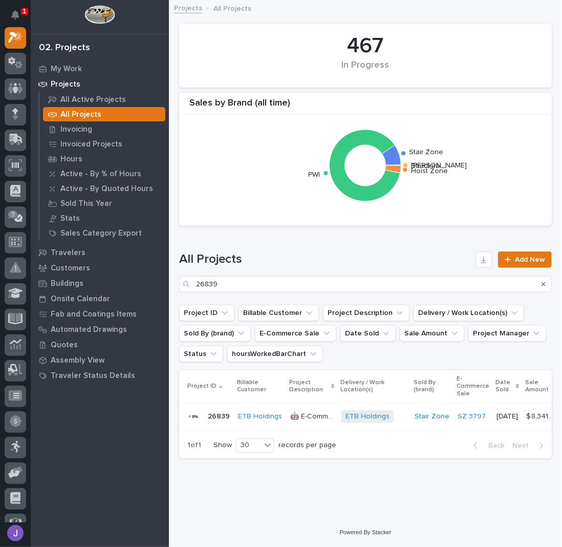
click at [297, 410] on p "🤖 E-Commerce Stair Order" at bounding box center [312, 415] width 45 height 11
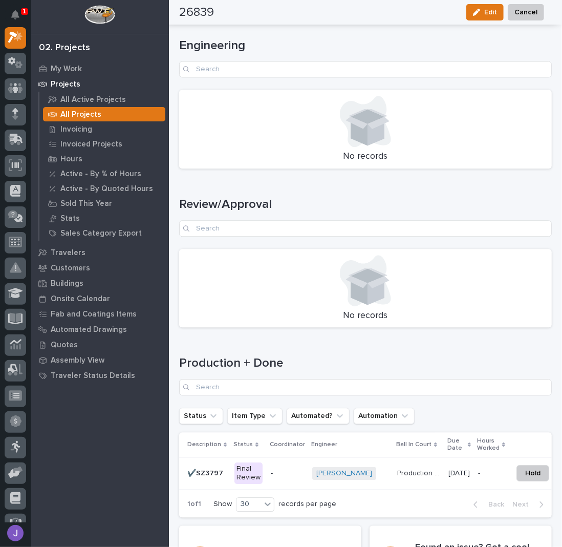
scroll to position [1312, 0]
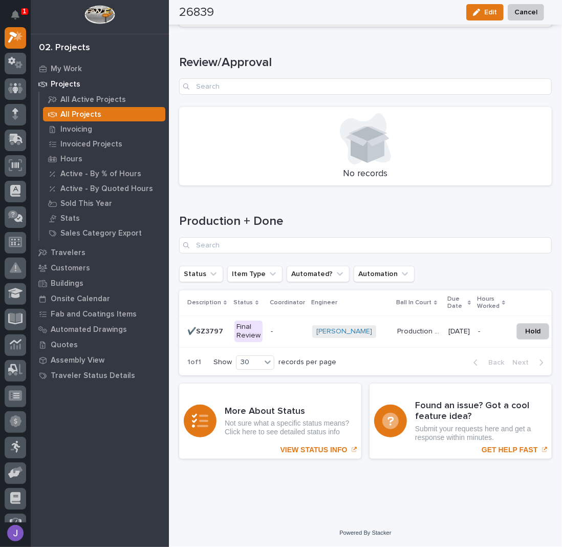
click at [256, 325] on div "Final Review" at bounding box center [249, 332] width 28 height 22
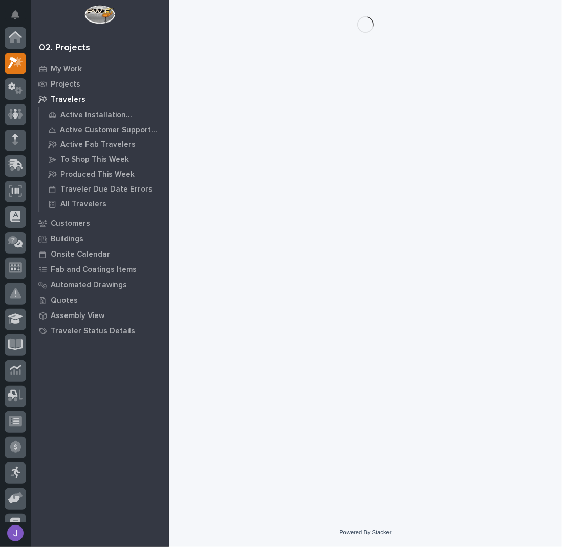
scroll to position [26, 0]
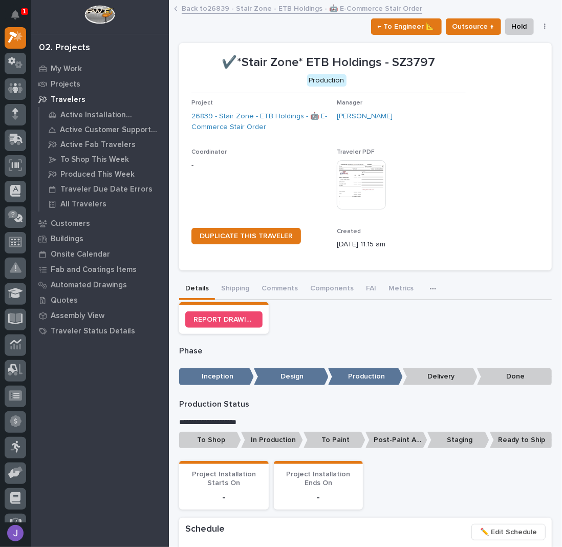
click at [215, 440] on p "To Shop" at bounding box center [210, 440] width 62 height 17
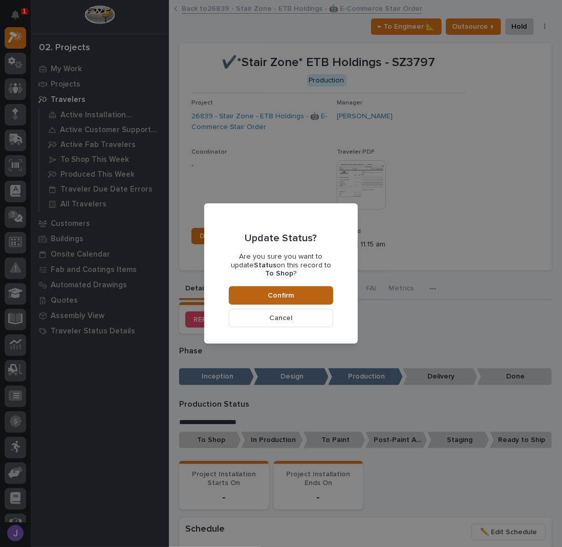
click at [278, 294] on span "Confirm" at bounding box center [281, 295] width 26 height 9
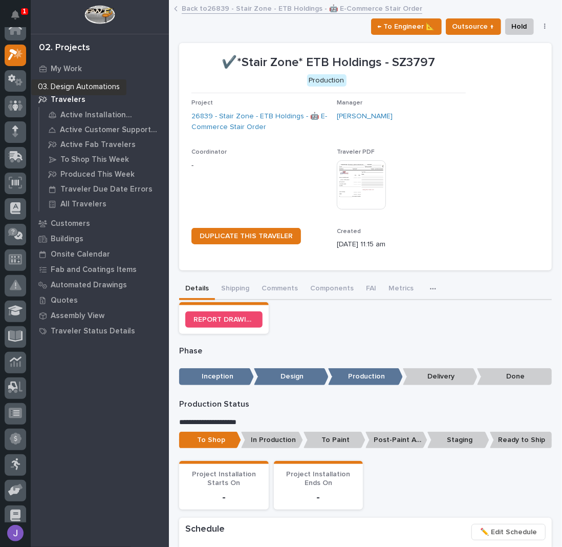
scroll to position [0, 0]
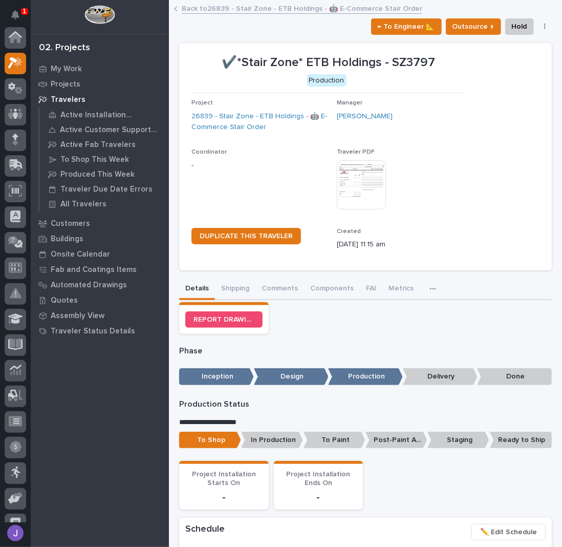
click at [220, 8] on link "Back to 26839 - Stair Zone - ETB Holdings - 🤖 E-Commerce Stair Order" at bounding box center [302, 8] width 241 height 12
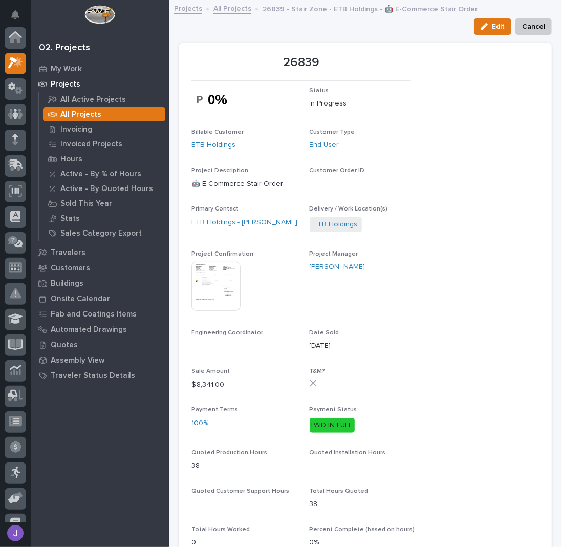
scroll to position [26, 0]
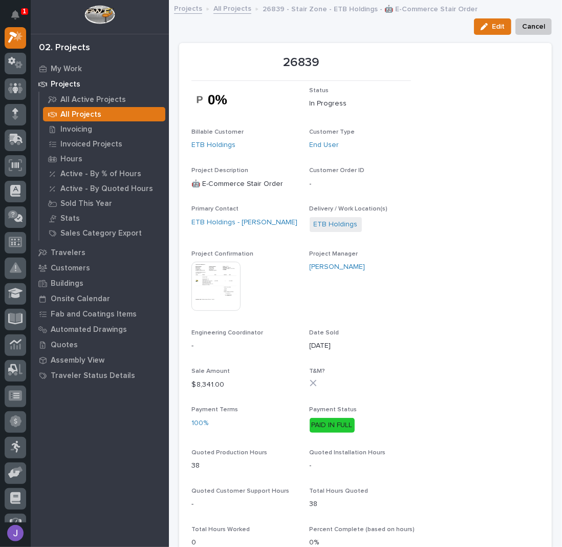
click at [220, 9] on link "All Projects" at bounding box center [233, 8] width 38 height 12
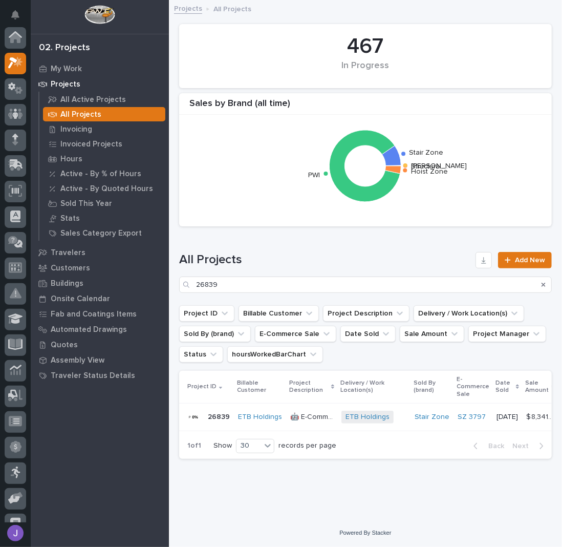
scroll to position [26, 0]
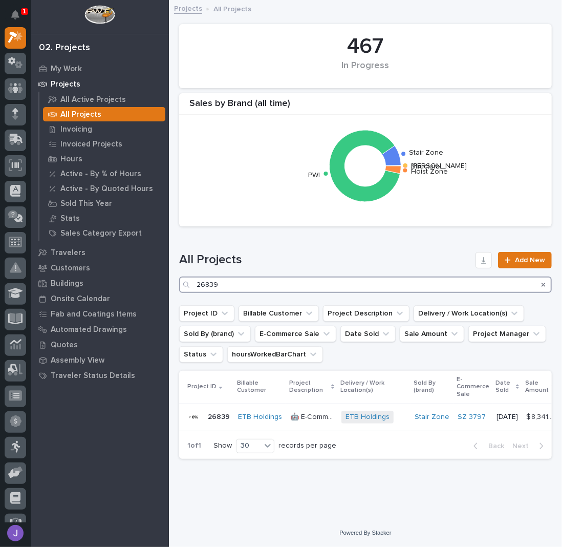
click at [232, 285] on input "26839" at bounding box center [365, 285] width 373 height 16
type input "26822"
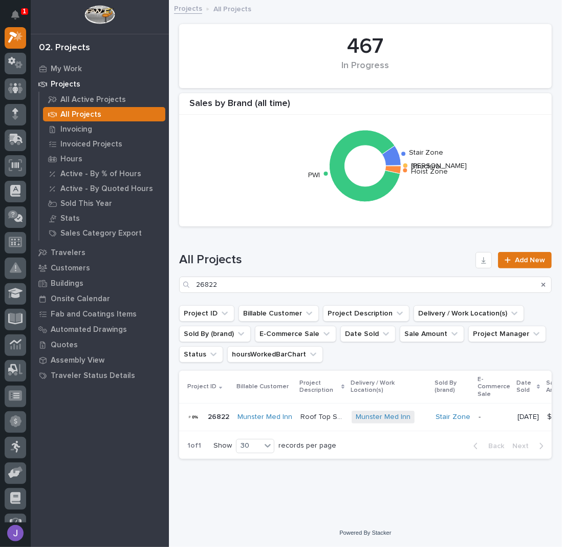
click at [325, 415] on p "Roof Top Straight Stair" at bounding box center [323, 416] width 45 height 11
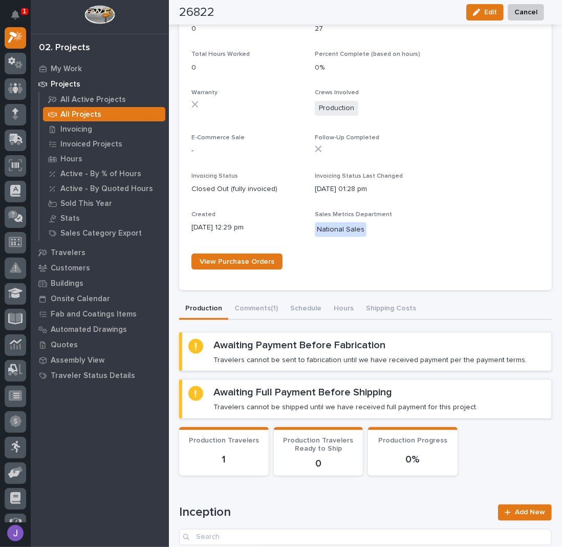
scroll to position [615, 0]
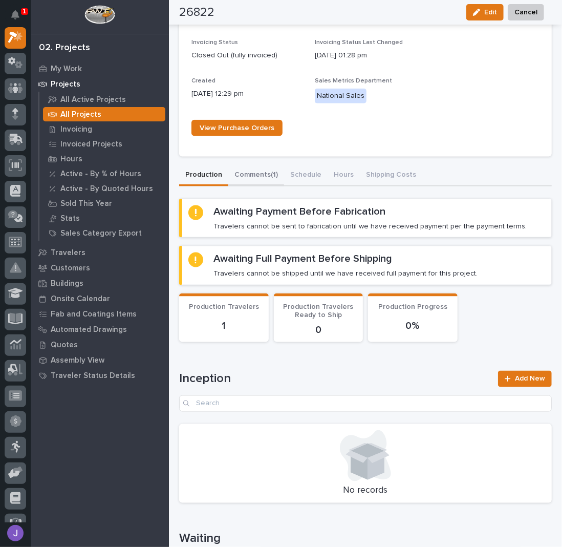
click at [259, 167] on div "26822 Status In Progress Billable Customer Munster Med Inn Customer Type End Us…" at bounding box center [365, 349] width 373 height 1858
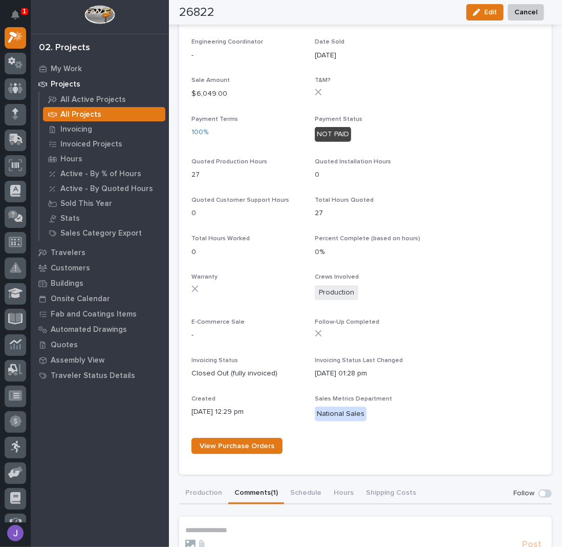
scroll to position [496, 0]
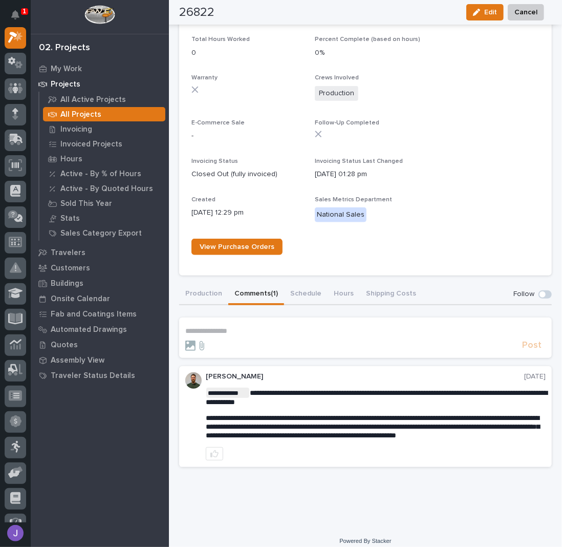
click at [239, 327] on p "**********" at bounding box center [365, 331] width 361 height 9
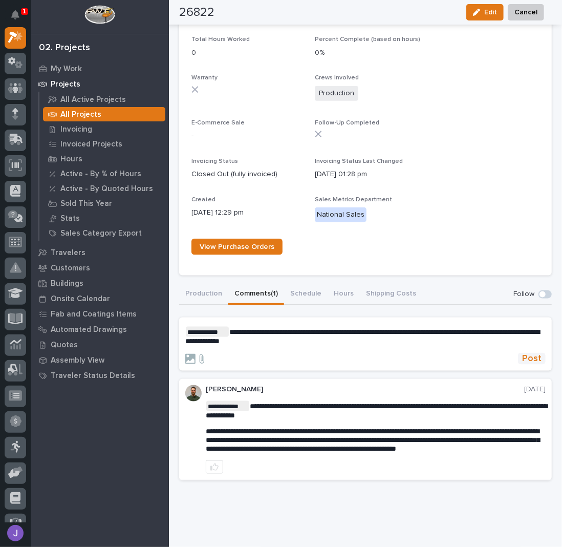
click at [529, 353] on span "Post" at bounding box center [531, 359] width 19 height 12
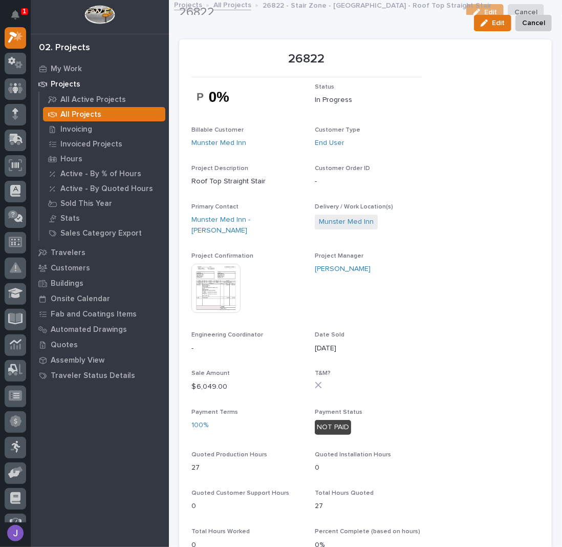
scroll to position [0, 0]
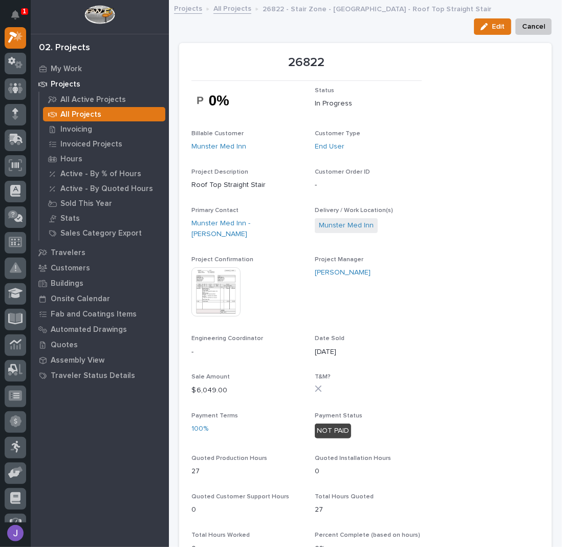
click at [236, 9] on link "All Projects" at bounding box center [233, 8] width 38 height 12
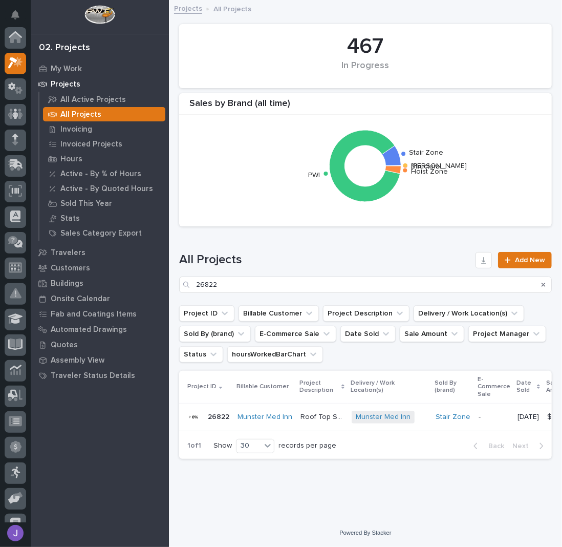
scroll to position [26, 0]
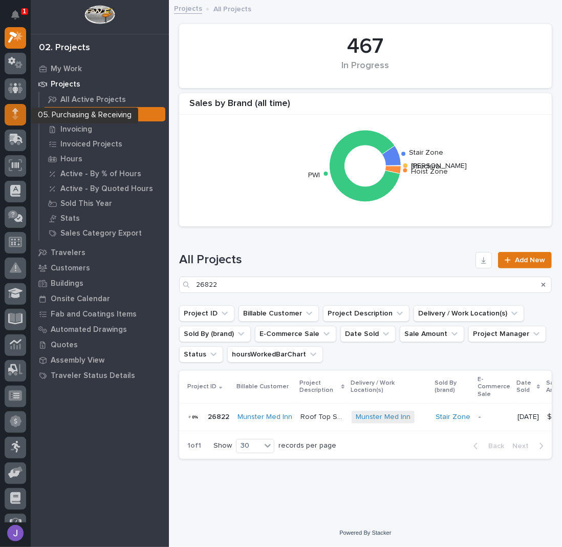
click at [15, 114] on icon at bounding box center [15, 117] width 6 height 6
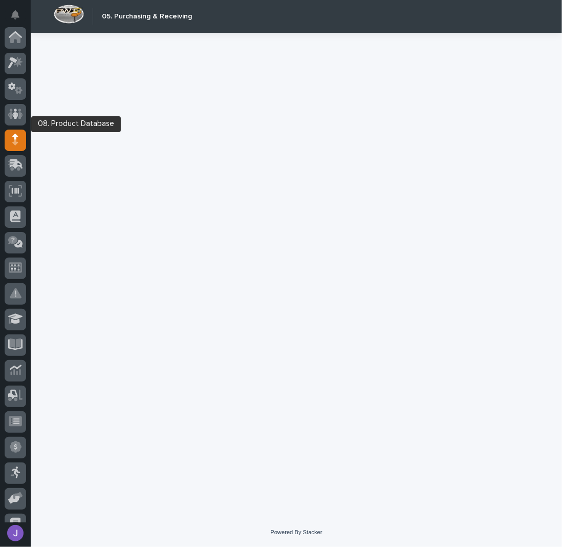
scroll to position [93, 0]
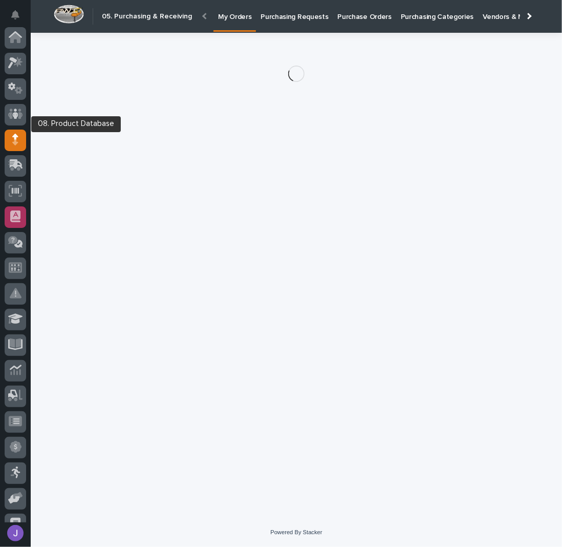
scroll to position [93, 0]
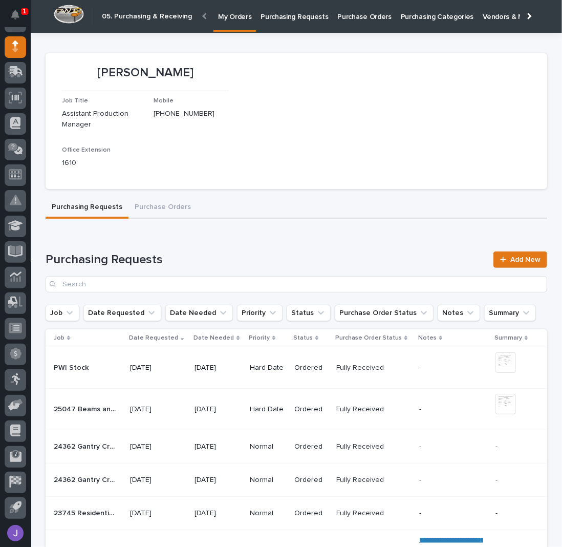
click at [284, 27] on link "Purchasing Requests" at bounding box center [294, 16] width 77 height 32
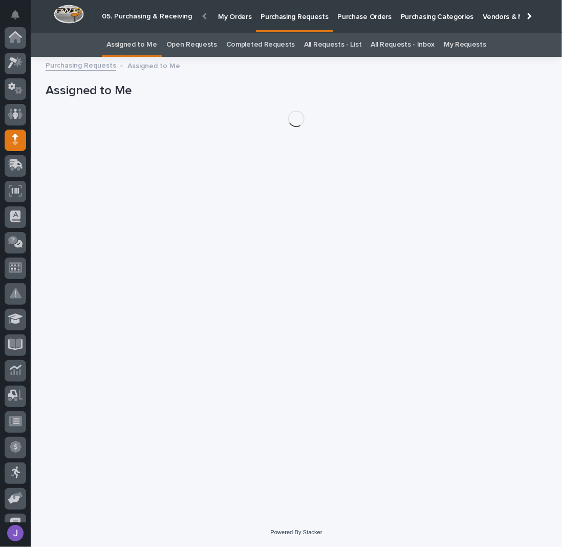
scroll to position [93, 0]
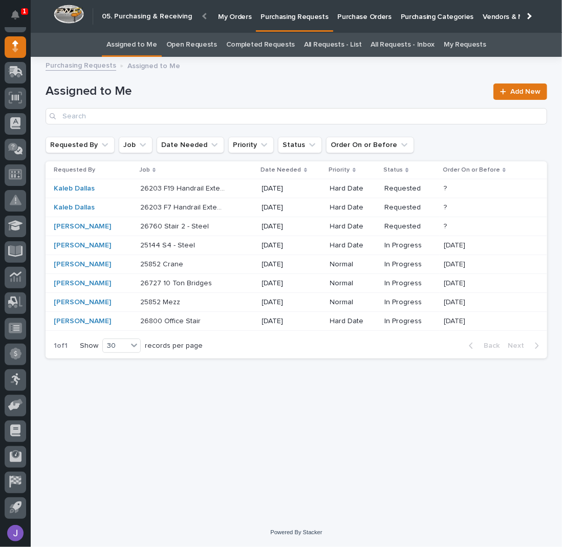
click at [203, 263] on p at bounding box center [183, 264] width 86 height 9
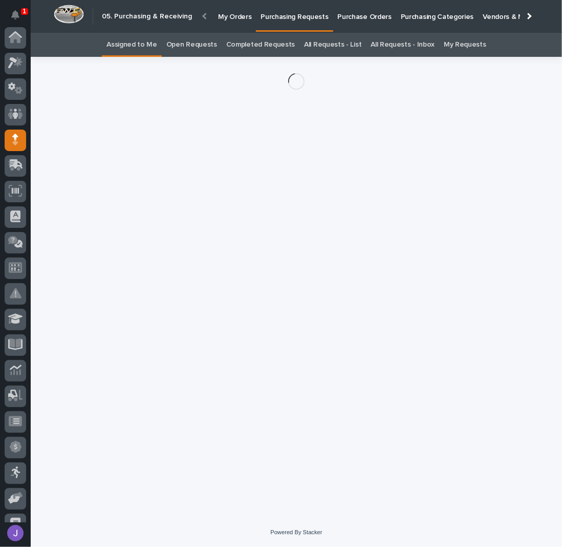
scroll to position [93, 0]
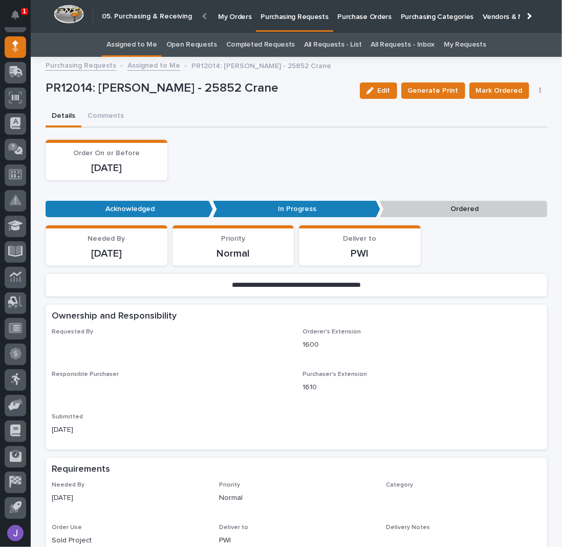
click at [143, 45] on link "Assigned to Me" at bounding box center [132, 45] width 51 height 24
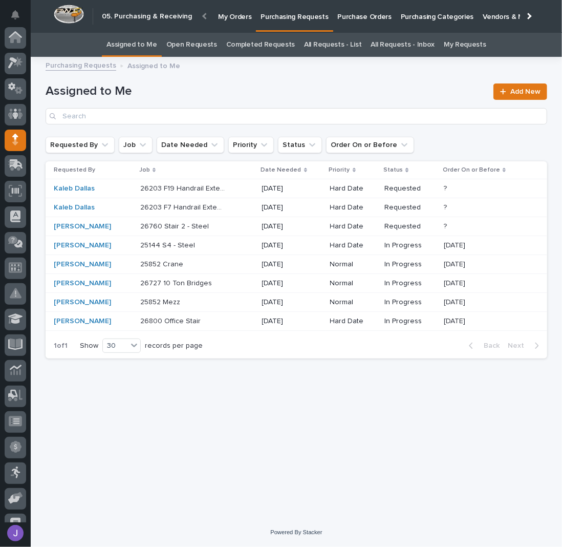
scroll to position [93, 0]
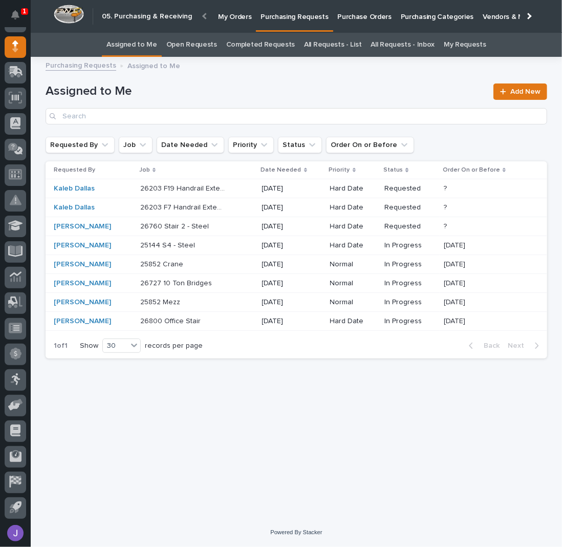
click at [167, 297] on p "25852 Mezz" at bounding box center [161, 301] width 42 height 11
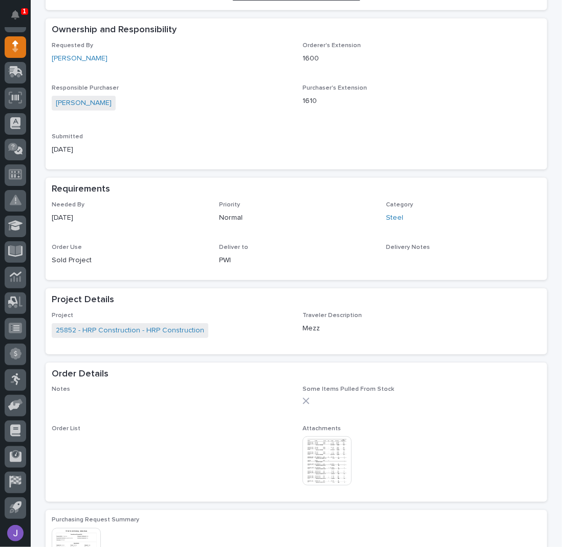
scroll to position [413, 0]
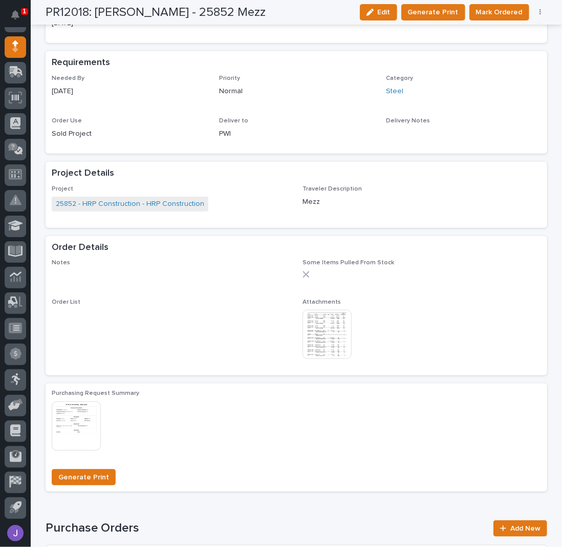
click at [336, 331] on img at bounding box center [327, 334] width 49 height 49
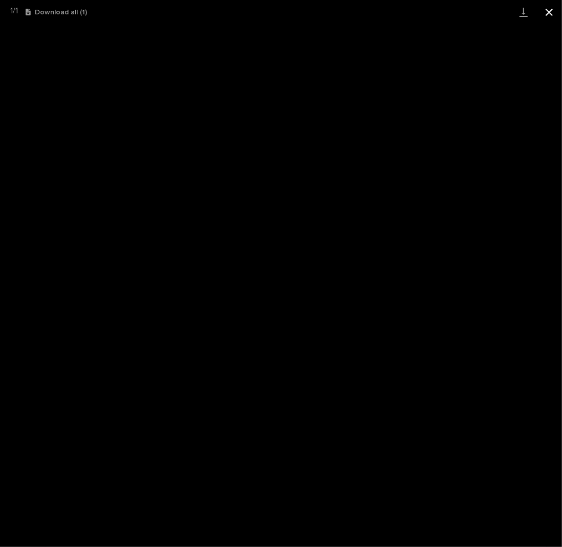
click at [550, 10] on button "Close gallery" at bounding box center [550, 12] width 26 height 24
